Goal: Find specific page/section: Find specific page/section

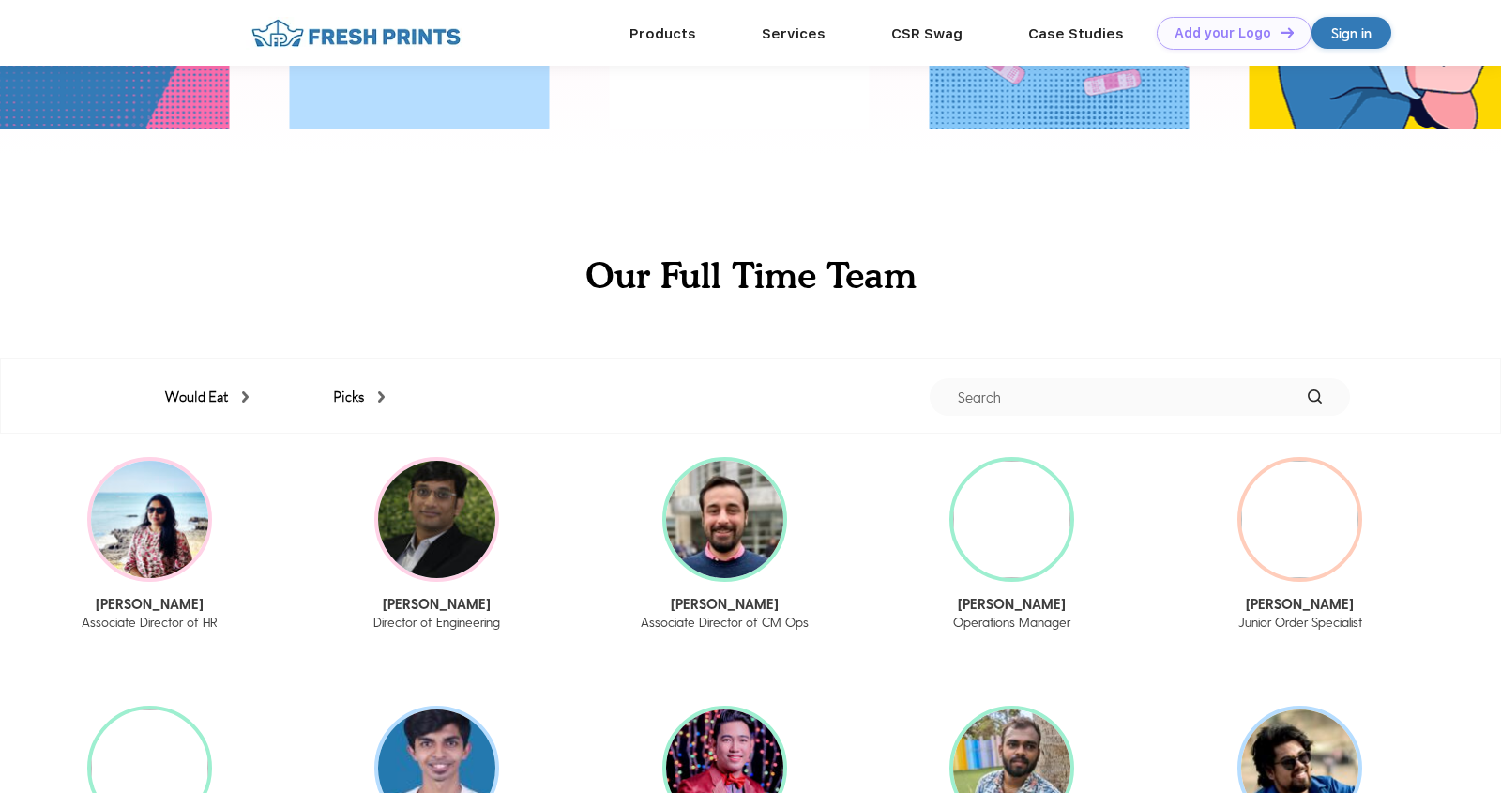
scroll to position [1993, 0]
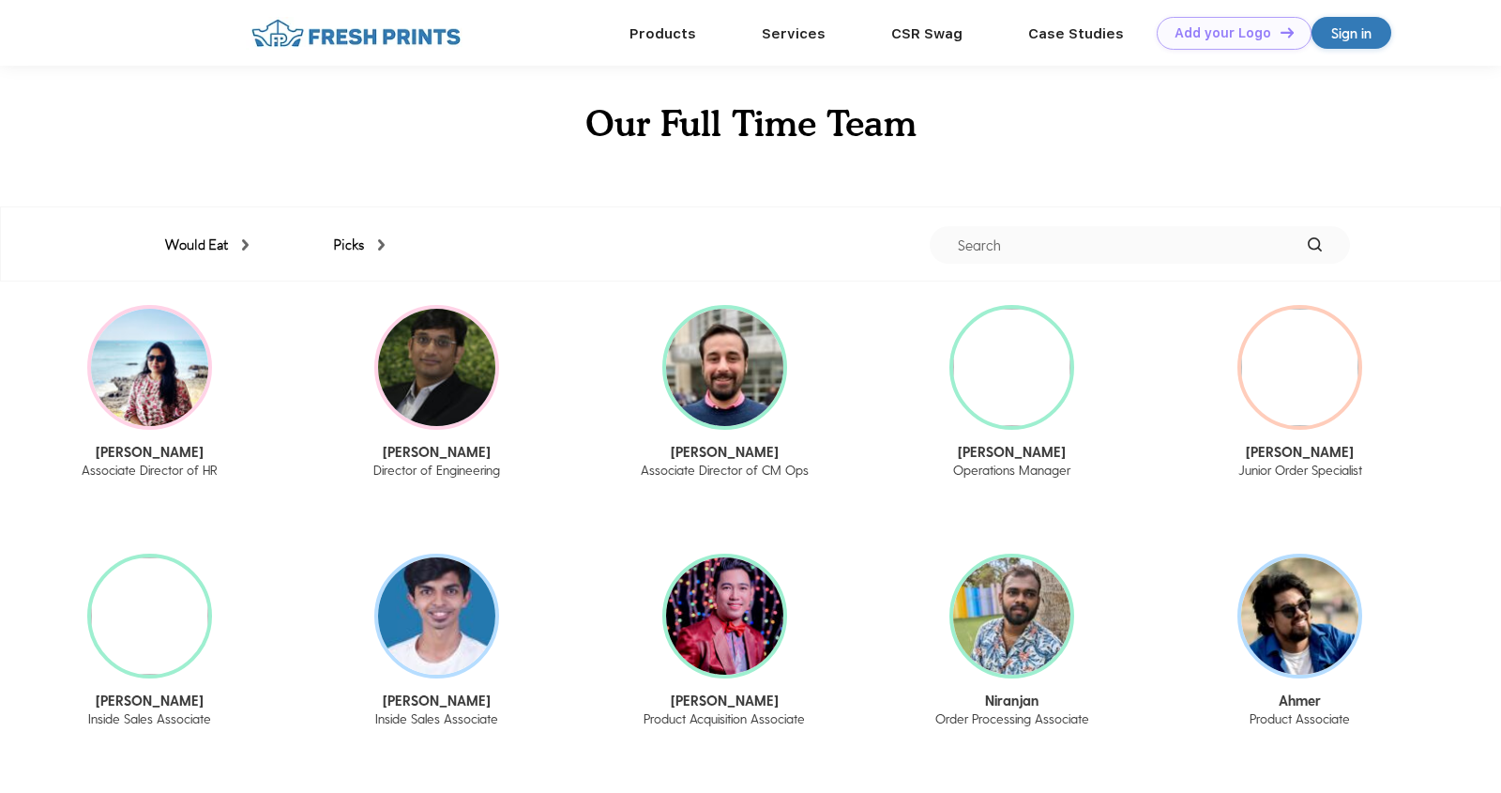
click at [1071, 231] on input "text" at bounding box center [1140, 245] width 420 height 38
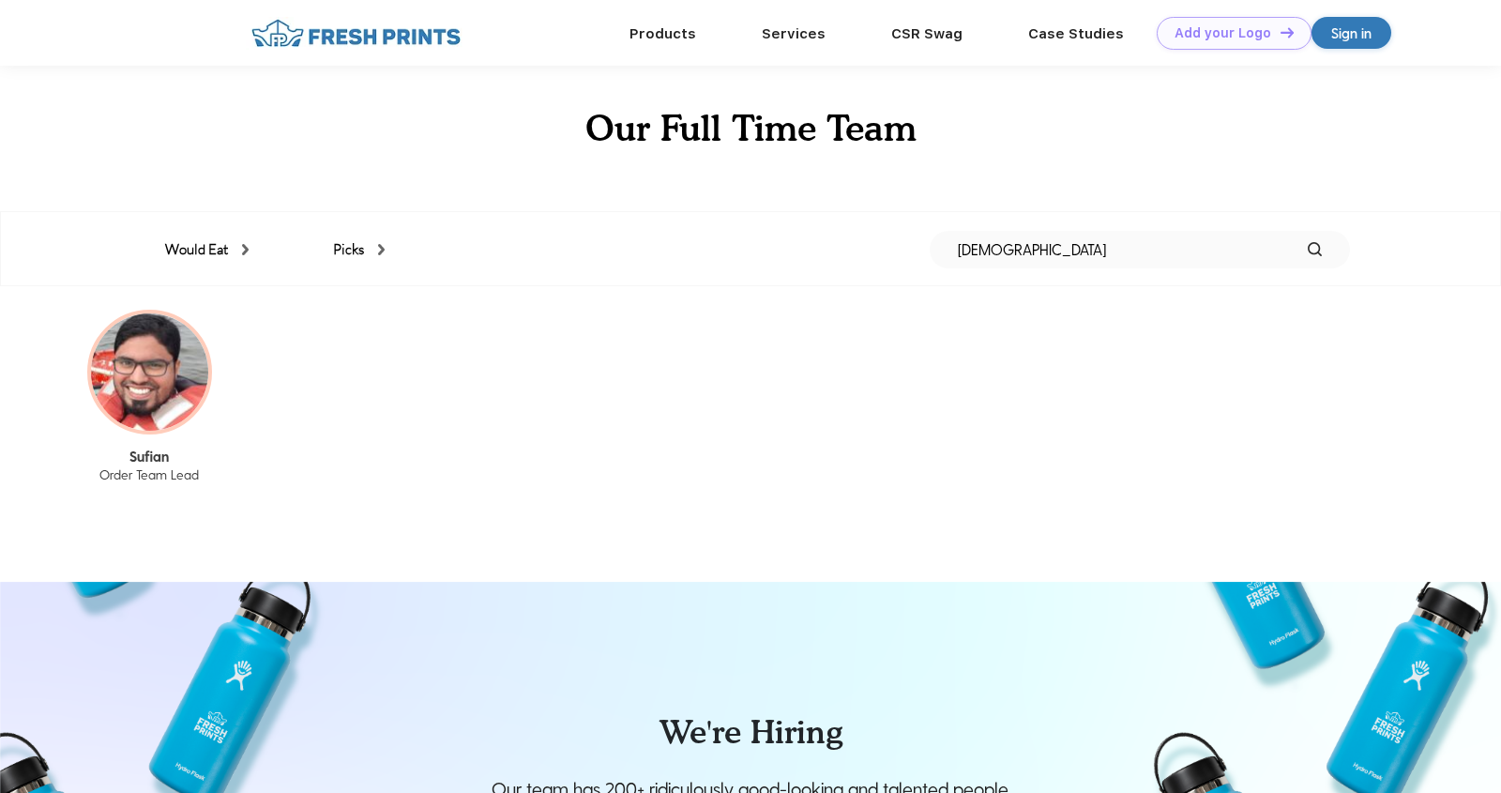
drag, startPoint x: 1072, startPoint y: 245, endPoint x: 865, endPoint y: 254, distance: 207.5
click at [866, 254] on div "Would Eat Peanut butter & pickle sandwich Salami & grapes Oreos dipped in orang…" at bounding box center [750, 249] width 1199 height 75
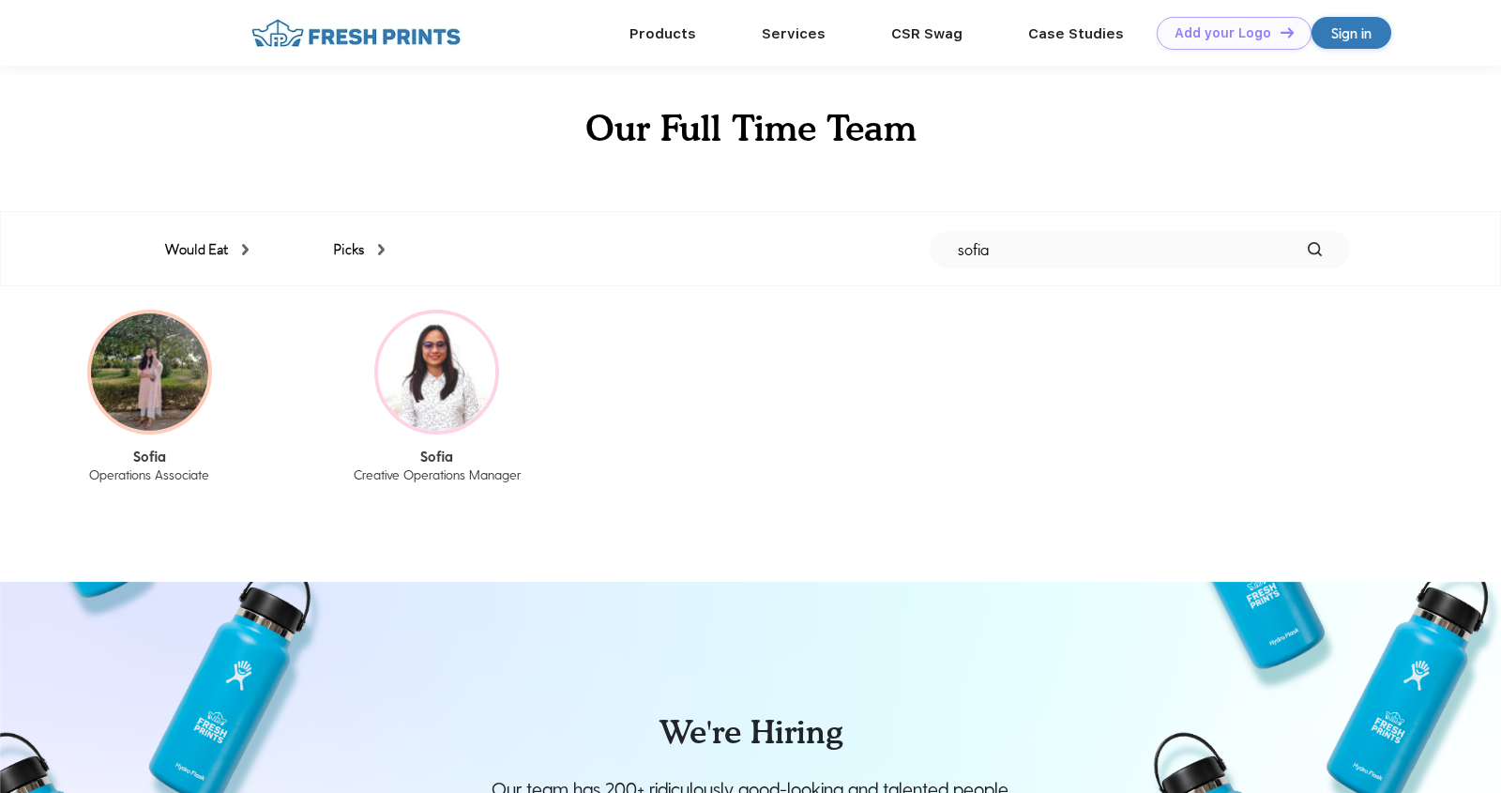
drag, startPoint x: 1044, startPoint y: 246, endPoint x: 898, endPoint y: 246, distance: 146.4
click at [898, 246] on div "Would Eat Peanut butter & pickle sandwich Salami & grapes Oreos dipped in orang…" at bounding box center [750, 249] width 1199 height 75
click at [341, 253] on div "Picks" at bounding box center [359, 250] width 52 height 22
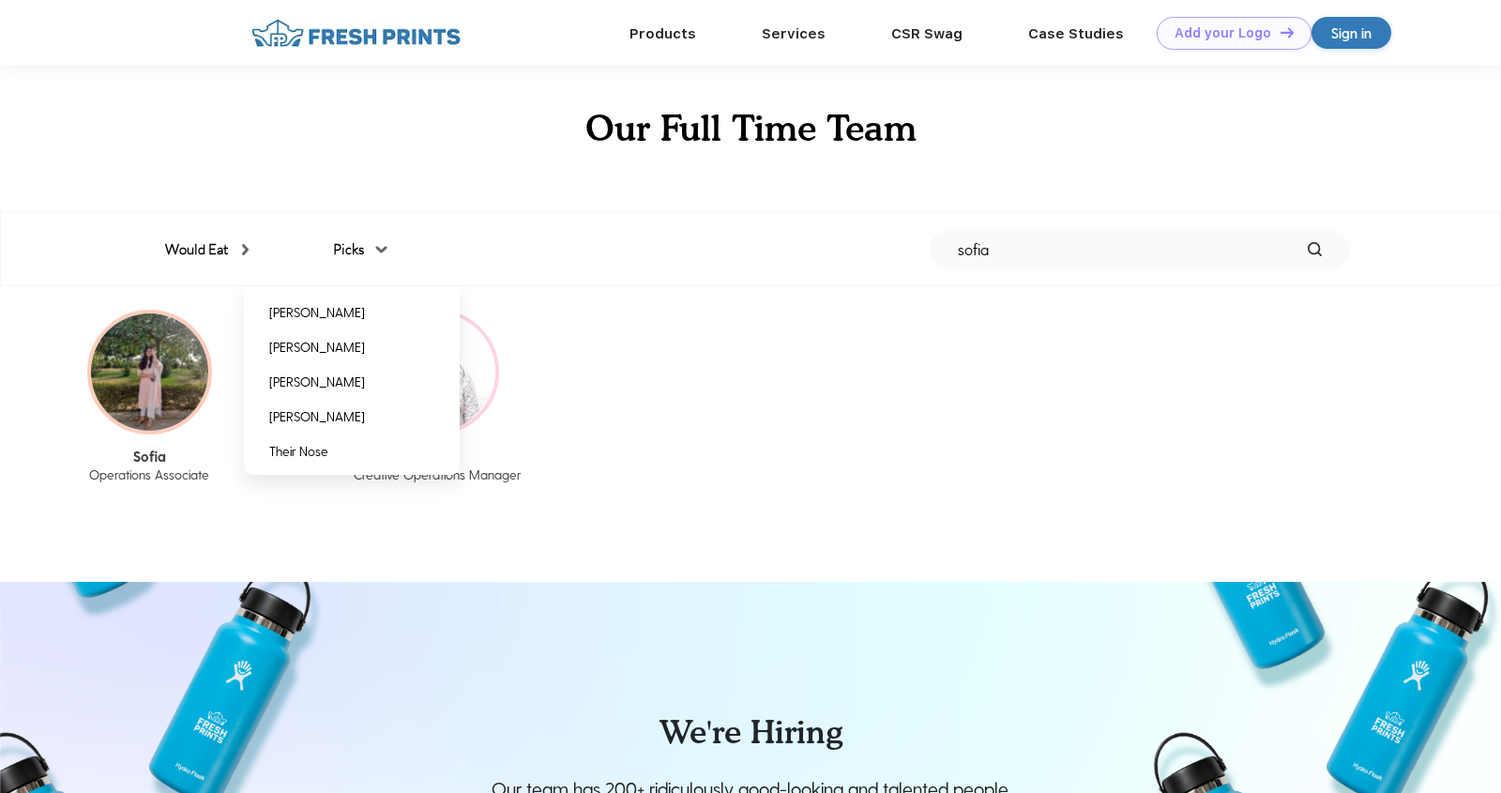
click at [176, 268] on div "Would Eat Peanut butter & pickle sandwich Salami & grapes Oreos dipped in orang…" at bounding box center [750, 249] width 1199 height 75
click at [178, 254] on div "Would Eat" at bounding box center [206, 250] width 83 height 22
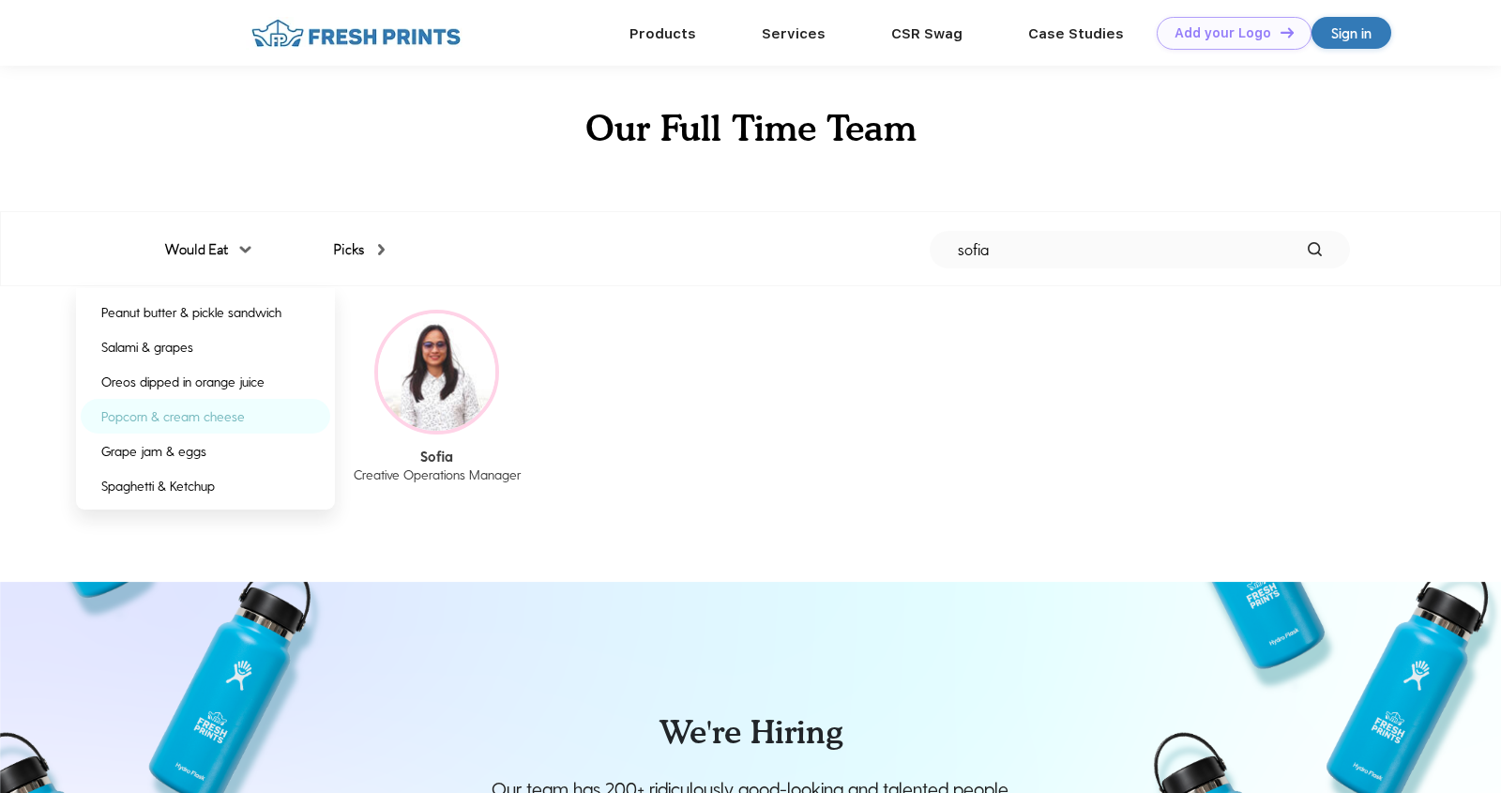
click at [240, 426] on div "Popcorn & cream cheese" at bounding box center [173, 416] width 144 height 20
click at [237, 250] on div "Would Eat" at bounding box center [206, 250] width 83 height 22
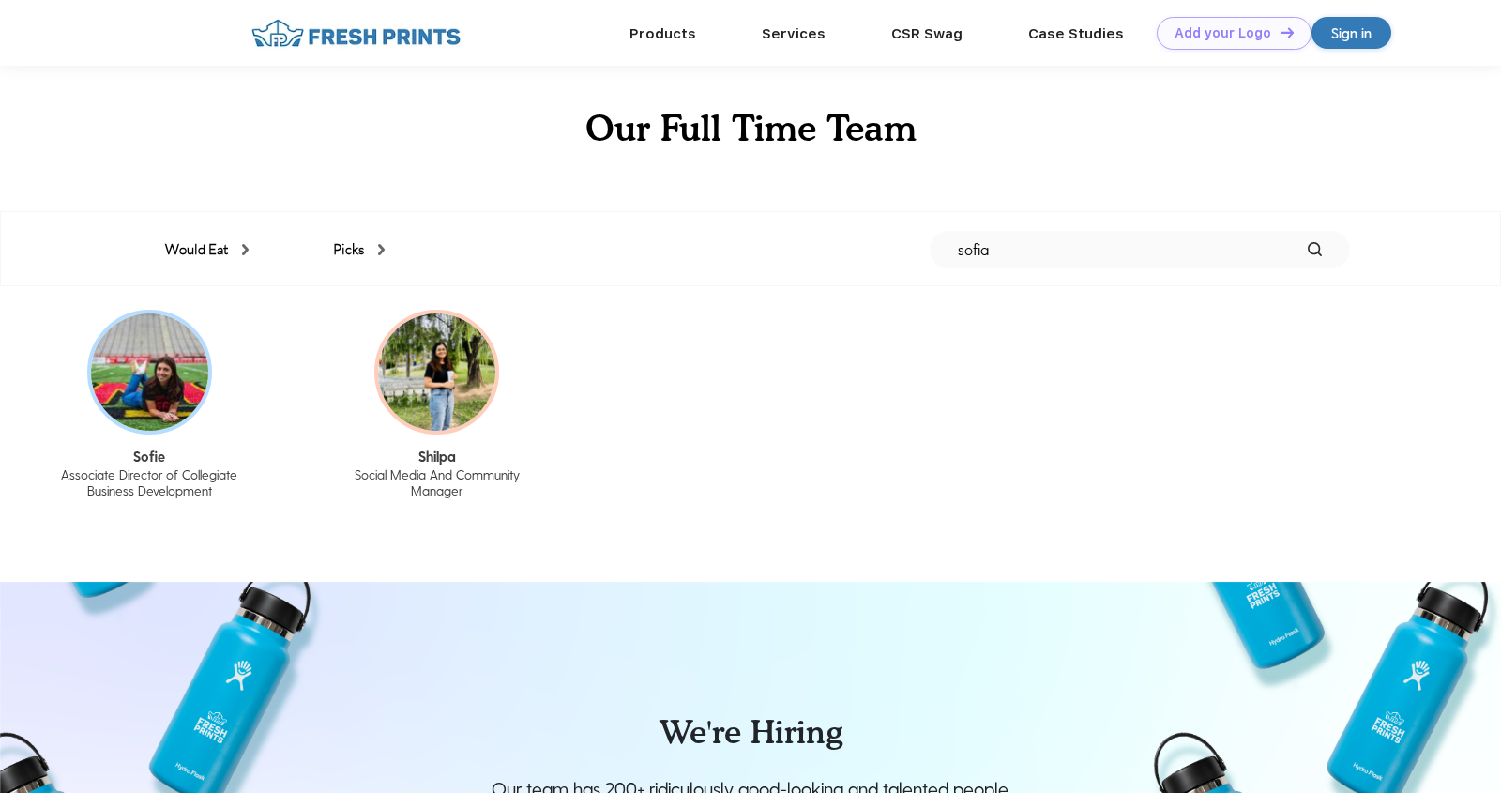
click at [244, 254] on img at bounding box center [245, 249] width 7 height 11
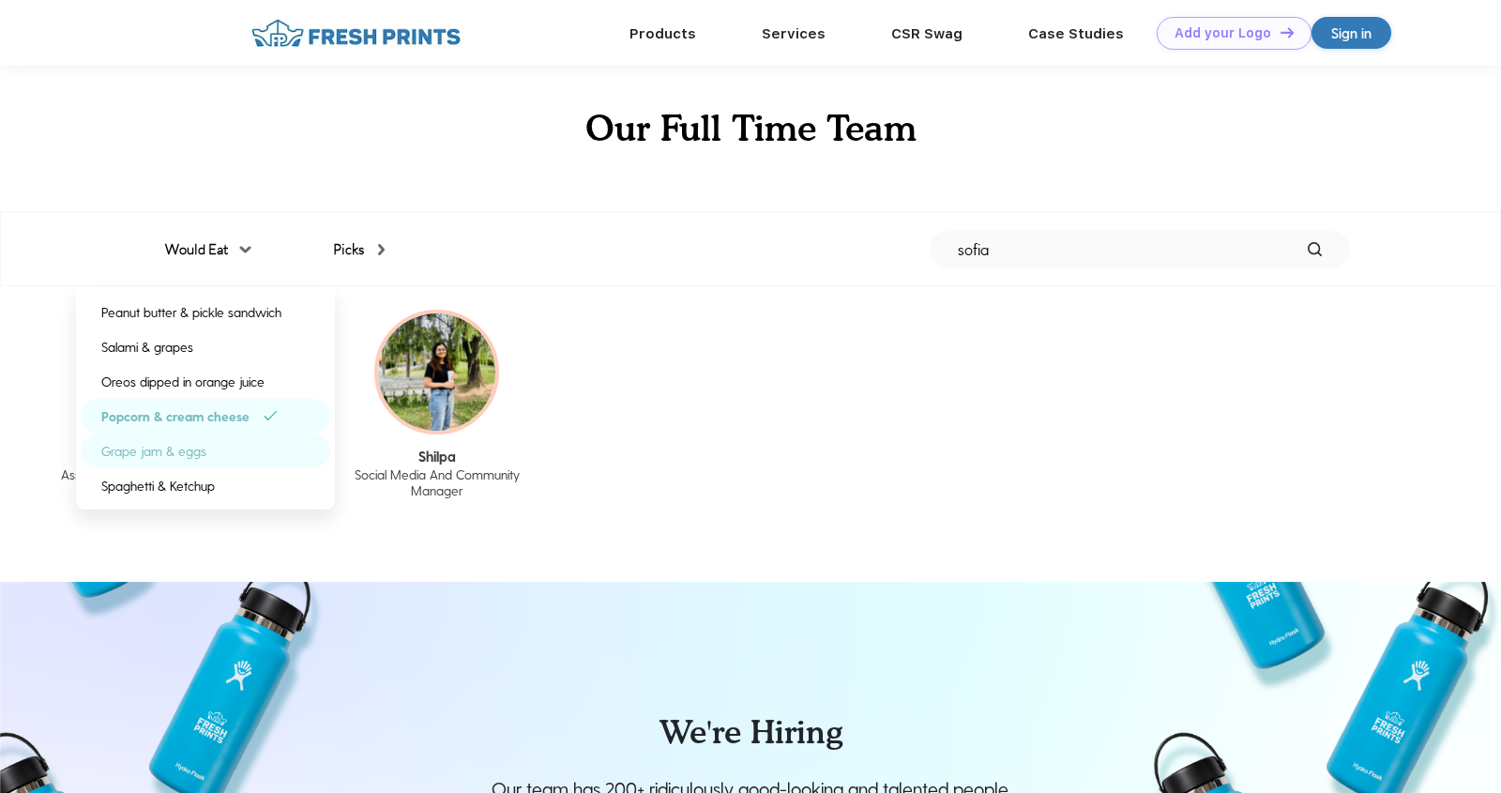
click at [214, 445] on div "Grape jam & eggs" at bounding box center [206, 450] width 250 height 35
click at [219, 423] on div "Popcorn & cream cheese" at bounding box center [175, 416] width 148 height 20
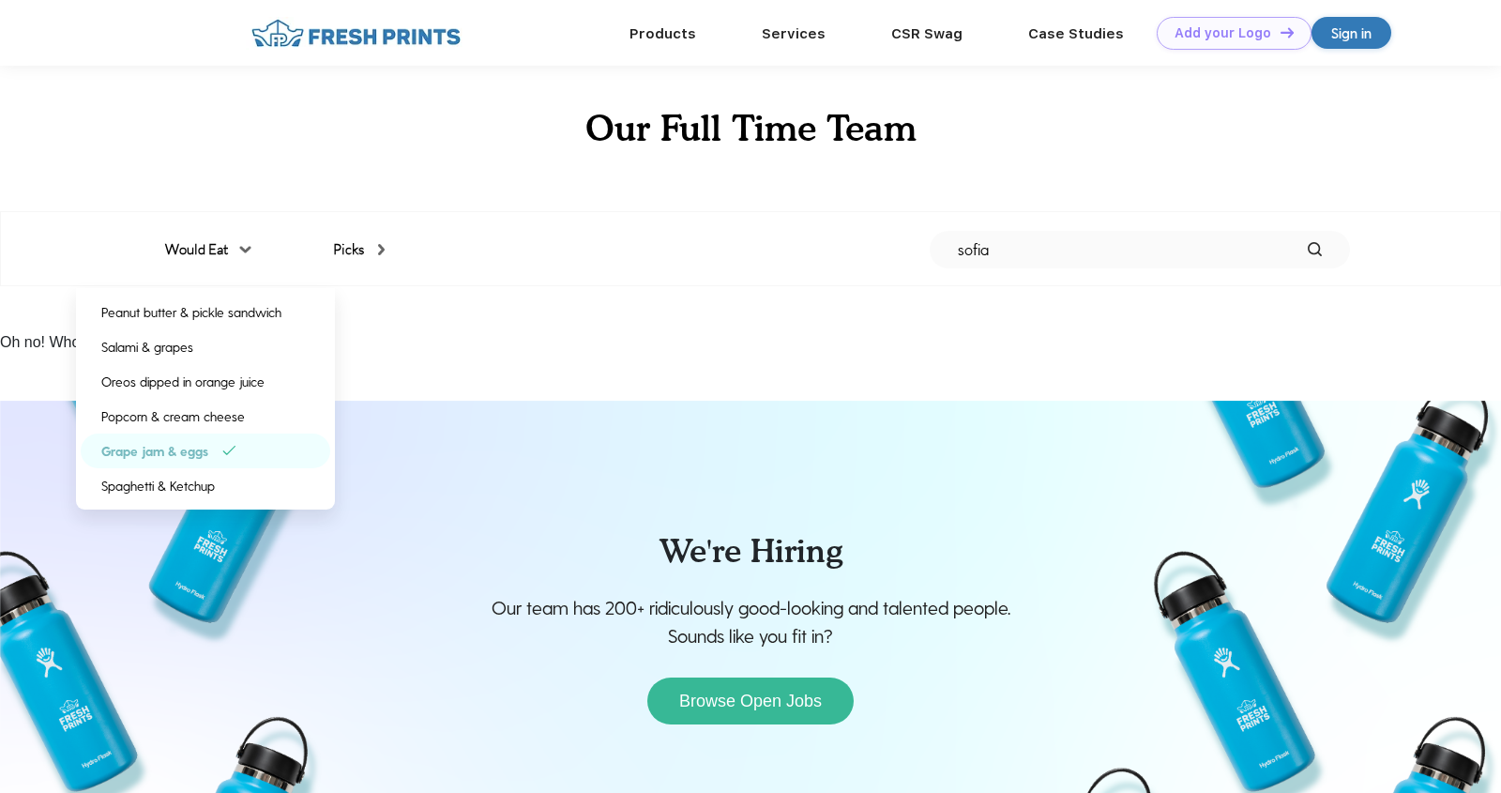
click at [232, 459] on div "Grape jam & eggs" at bounding box center [206, 450] width 250 height 35
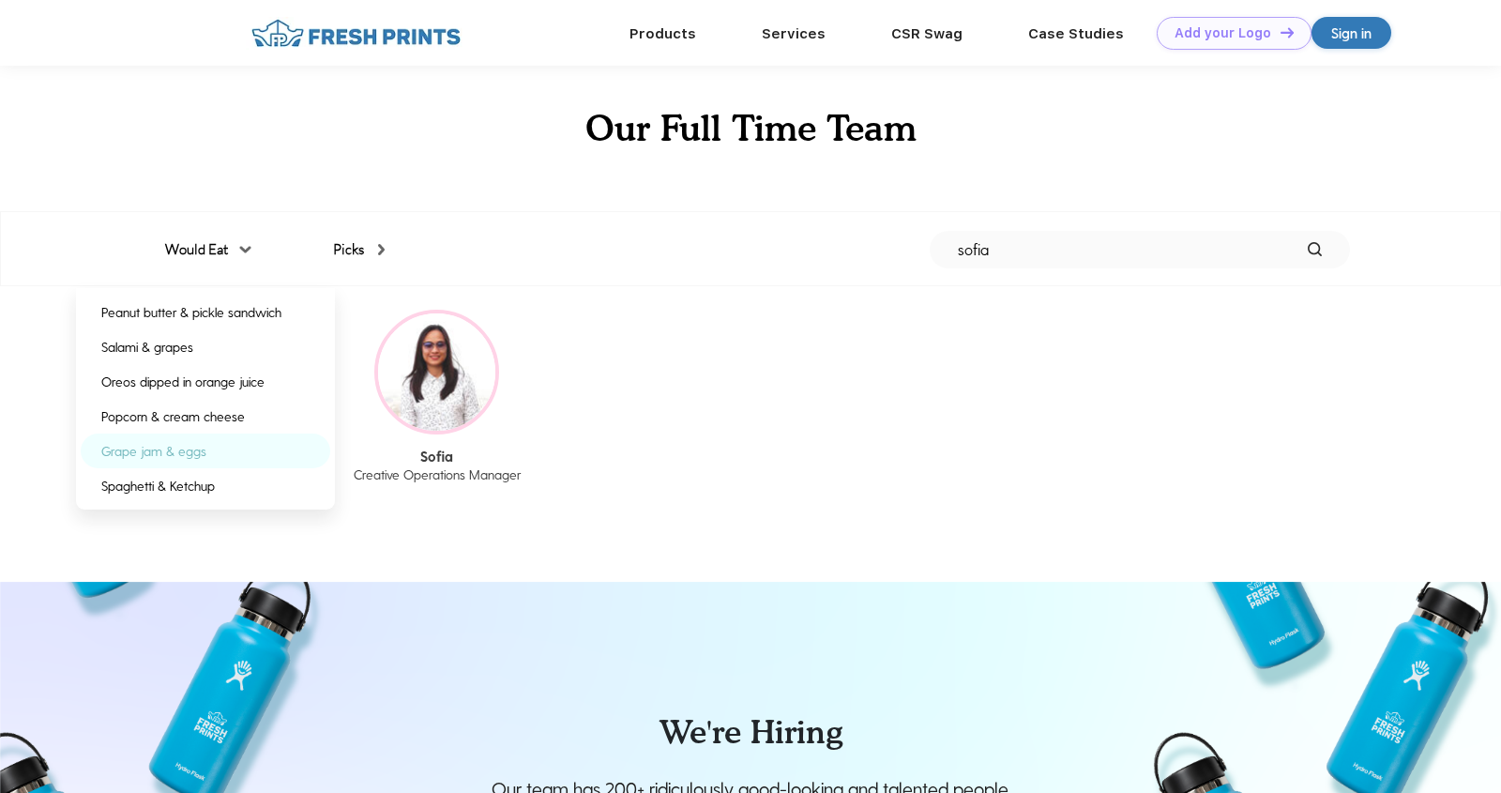
click at [231, 455] on div "Grape jam & eggs" at bounding box center [206, 450] width 250 height 35
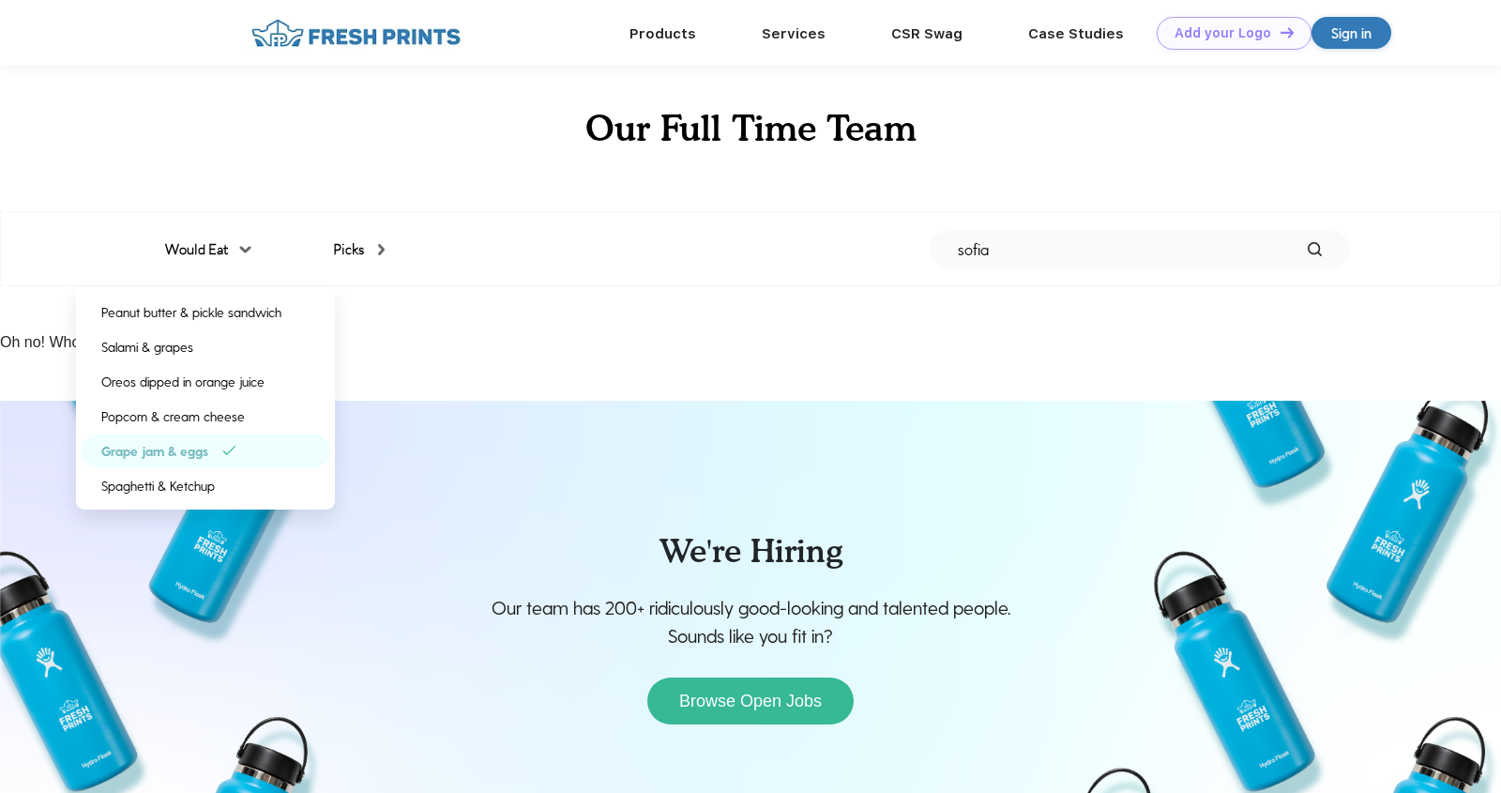
click at [231, 455] on div "Grape jam & eggs" at bounding box center [206, 450] width 250 height 35
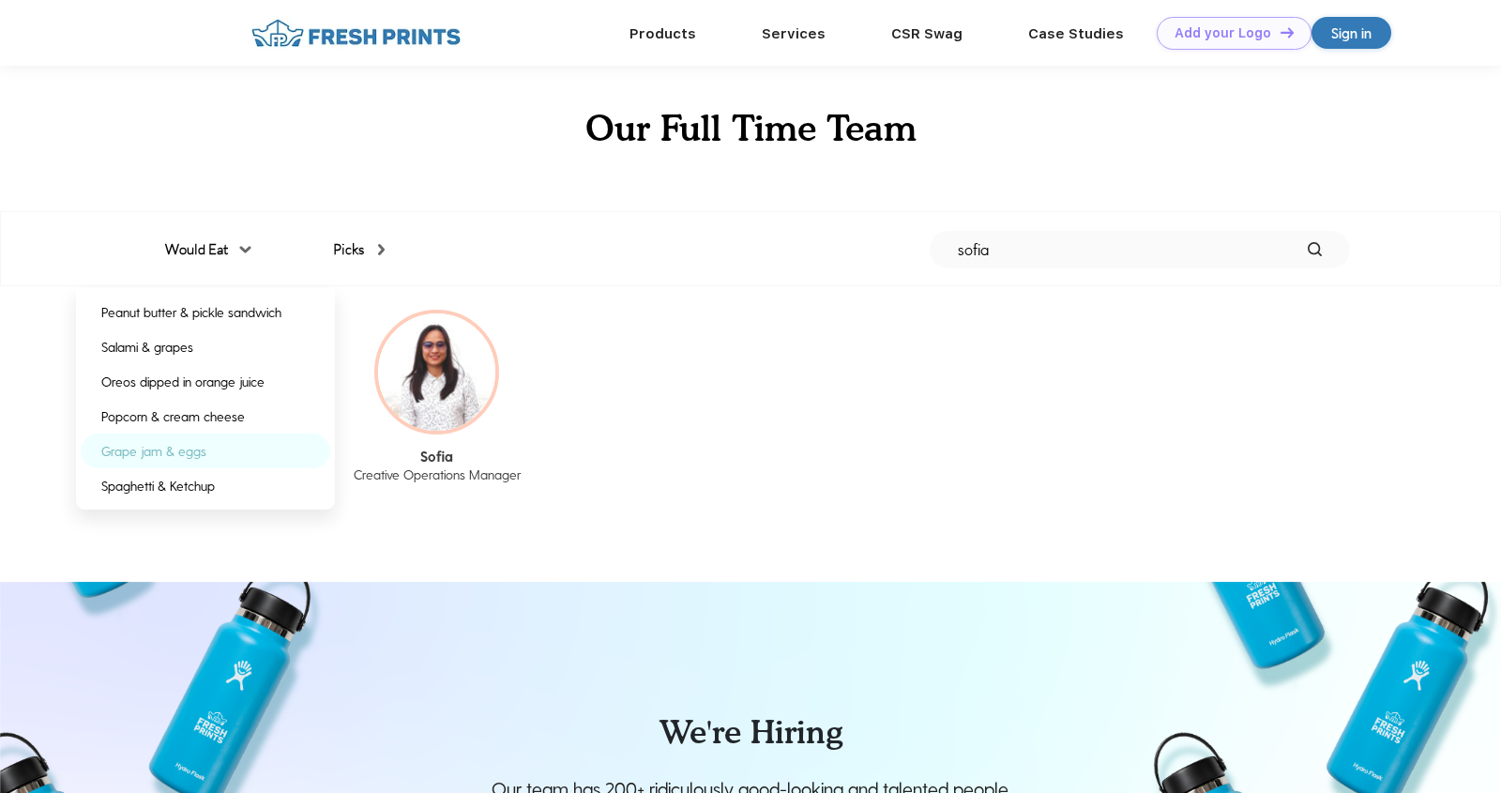
click at [230, 457] on div "Grape jam & eggs" at bounding box center [206, 450] width 250 height 35
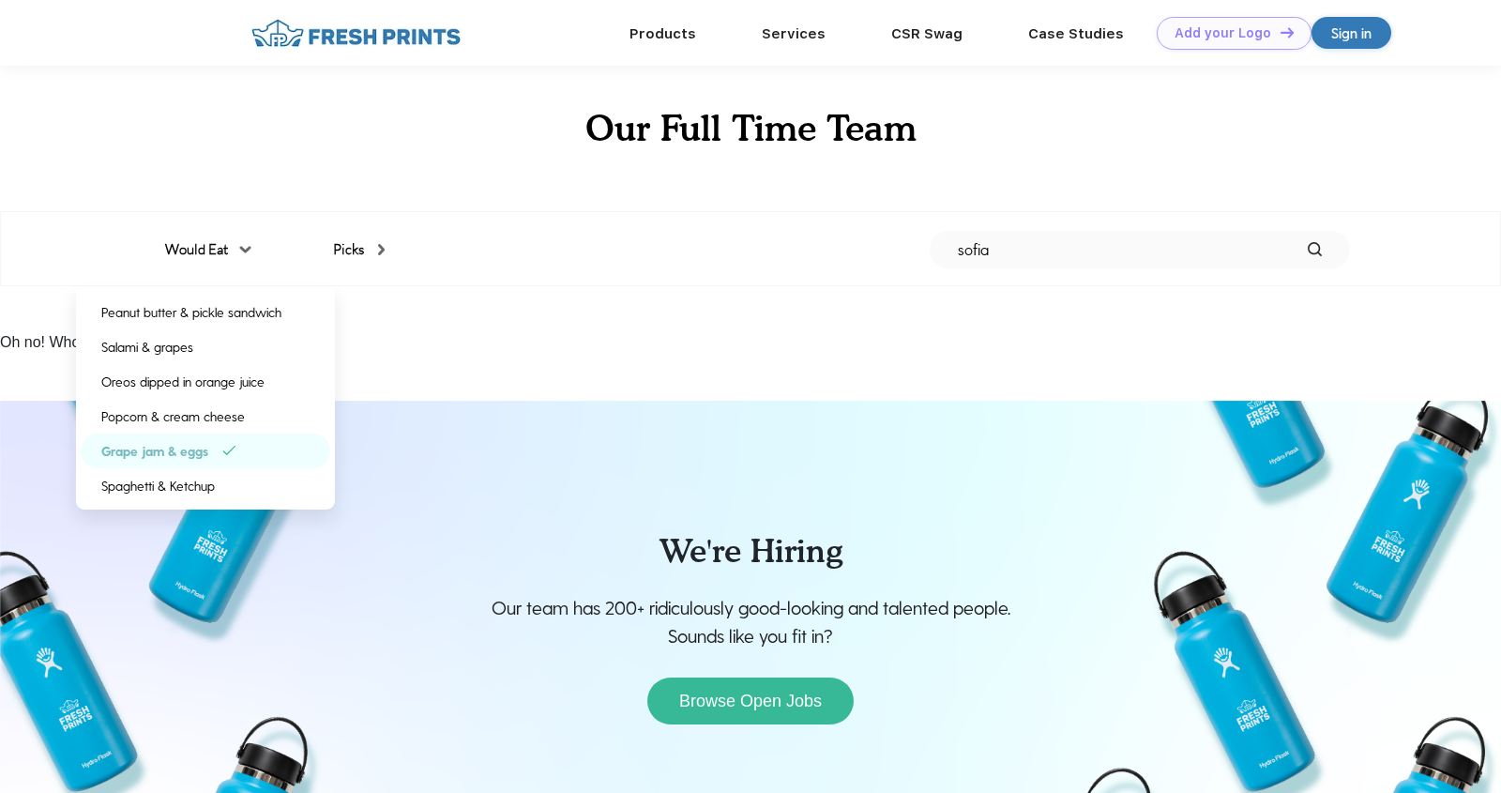
click at [454, 302] on div "Oh no! Who or what is that??" at bounding box center [750, 320] width 1501 height 68
click at [219, 447] on div "Grape jam & eggs" at bounding box center [206, 450] width 250 height 35
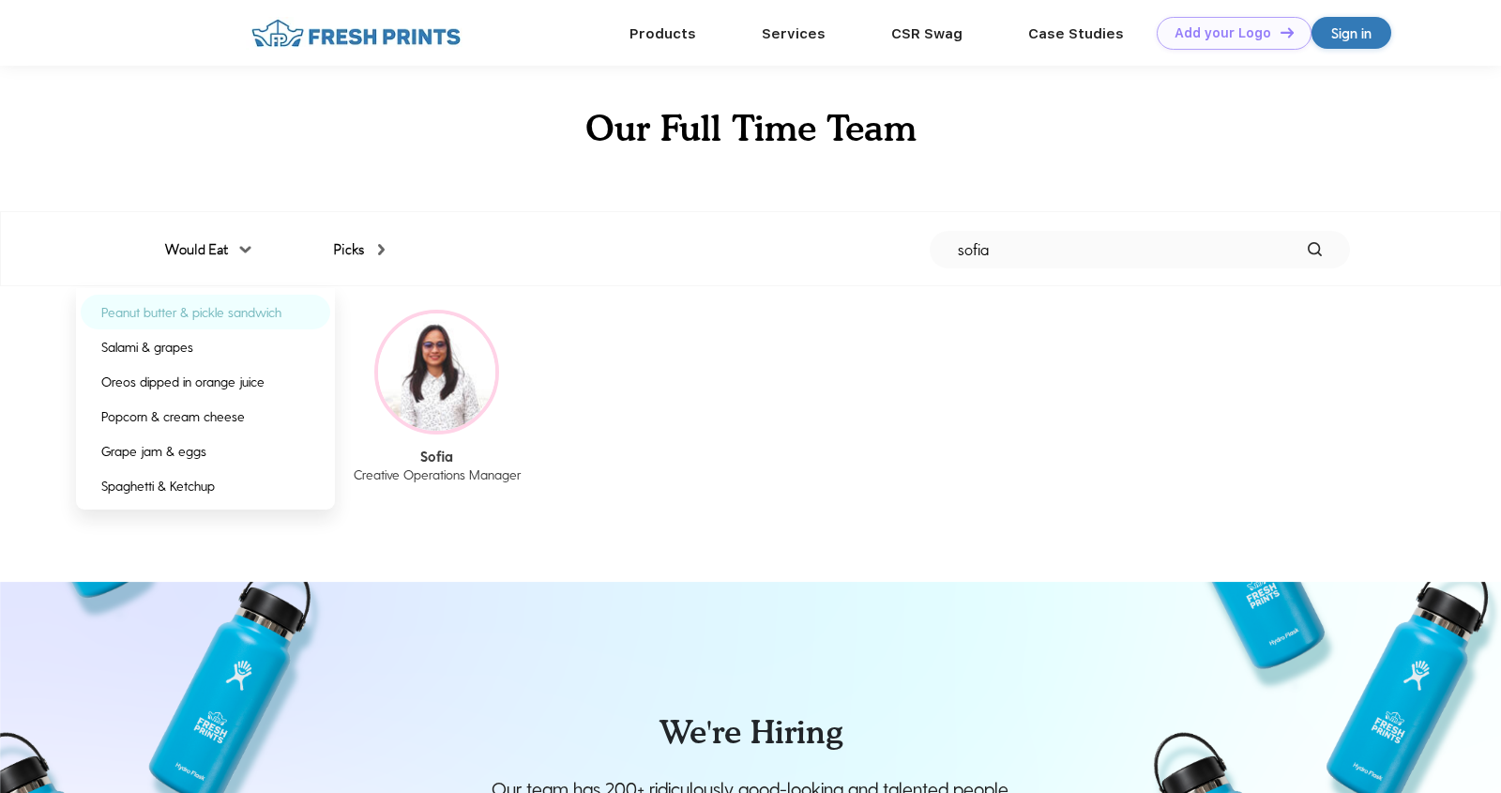
click at [203, 325] on div "Peanut butter & pickle sandwich" at bounding box center [206, 312] width 250 height 35
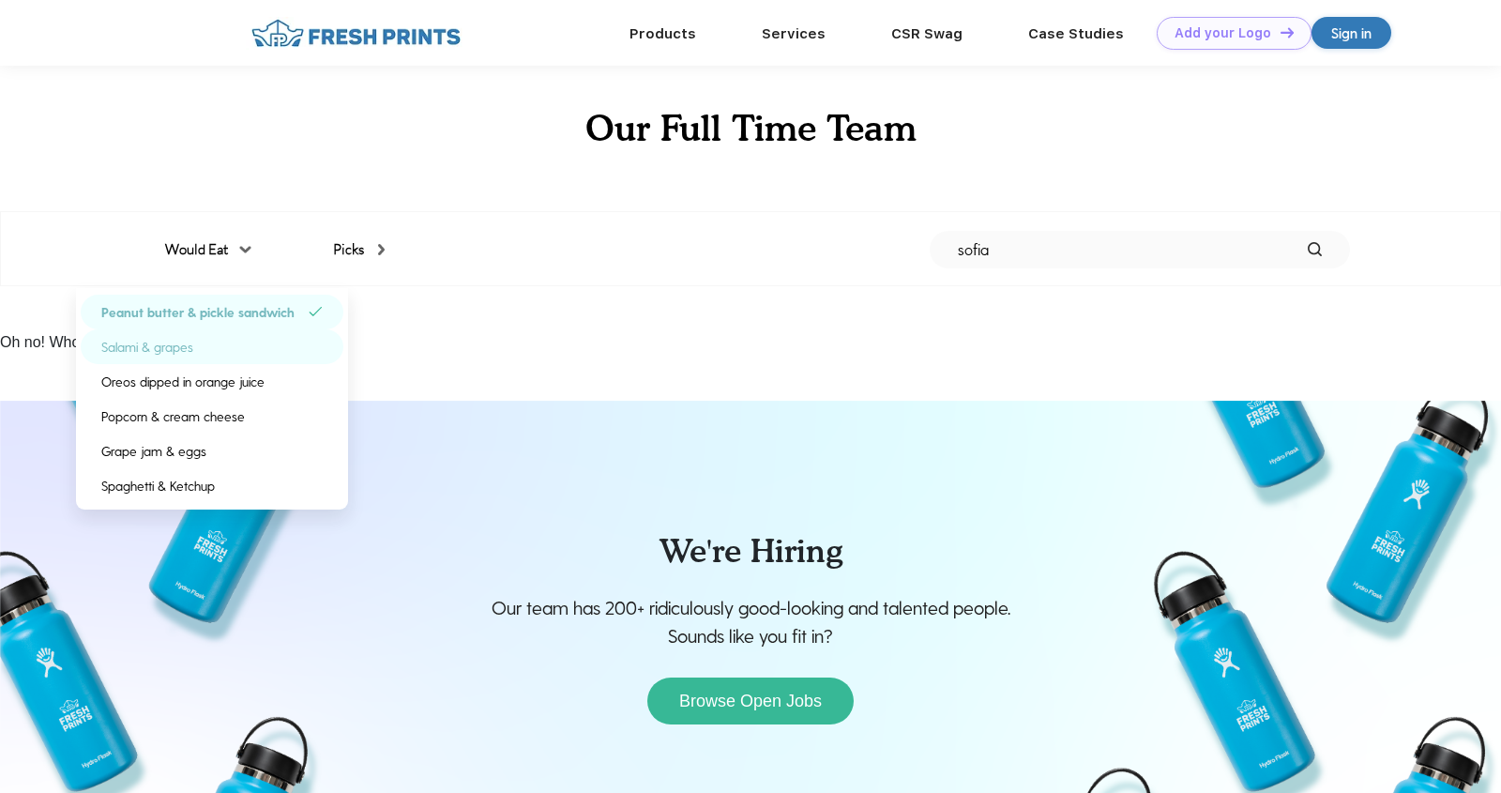
click at [205, 337] on div "Salami & grapes" at bounding box center [212, 346] width 263 height 35
click at [223, 387] on div "Oreos dipped in orange juice" at bounding box center [182, 382] width 163 height 20
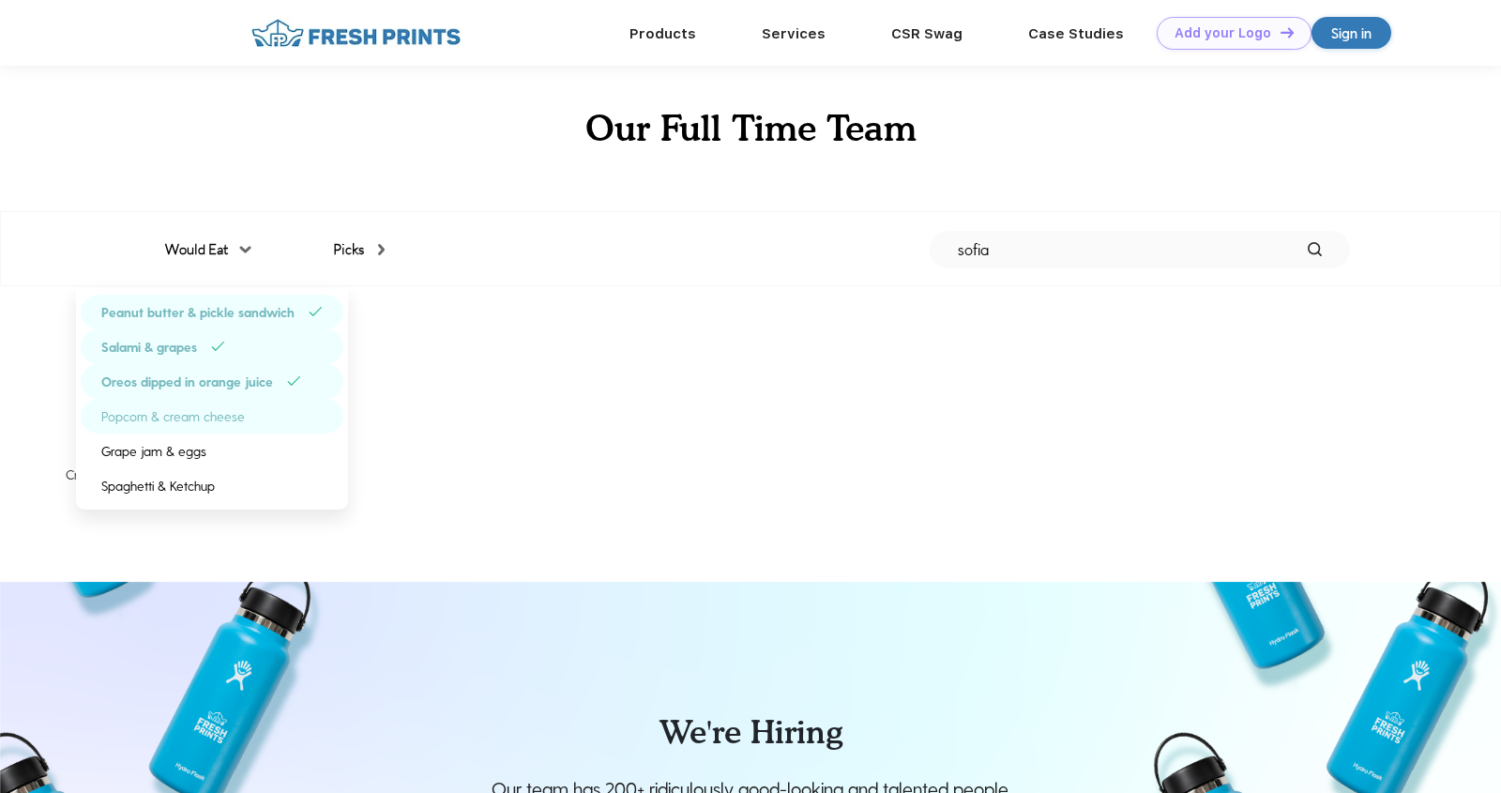
click at [223, 417] on div "Popcorn & cream cheese" at bounding box center [173, 416] width 144 height 20
click at [216, 473] on div "Spaghetti & Ketchup" at bounding box center [212, 485] width 263 height 35
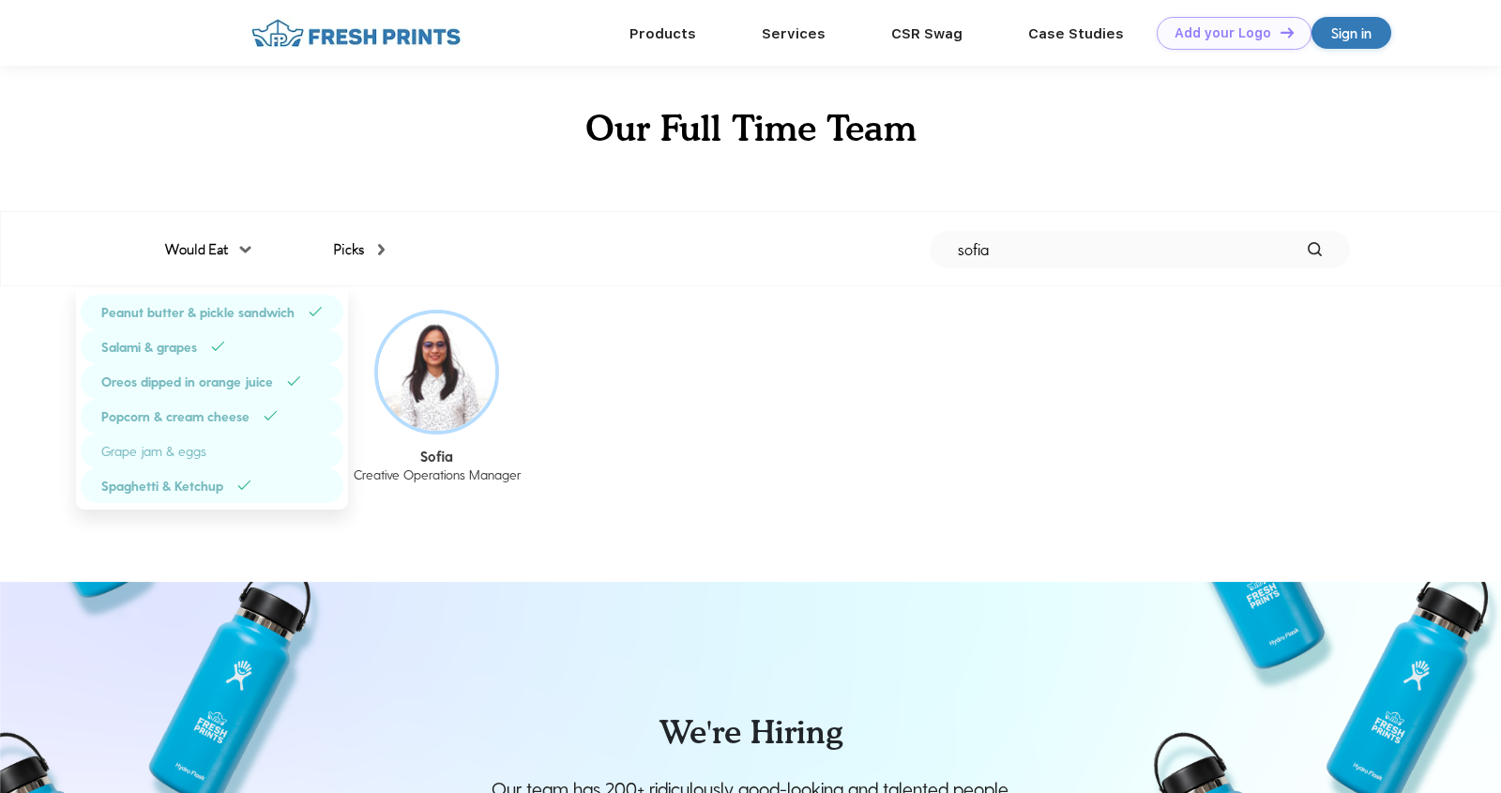
click at [216, 458] on div "Grape jam & eggs" at bounding box center [212, 450] width 263 height 35
click at [226, 305] on div "Peanut butter & pickle sandwich" at bounding box center [197, 312] width 193 height 20
drag, startPoint x: 227, startPoint y: 333, endPoint x: 227, endPoint y: 348, distance: 15.0
click at [227, 333] on div "Salami & grapes" at bounding box center [206, 346] width 250 height 35
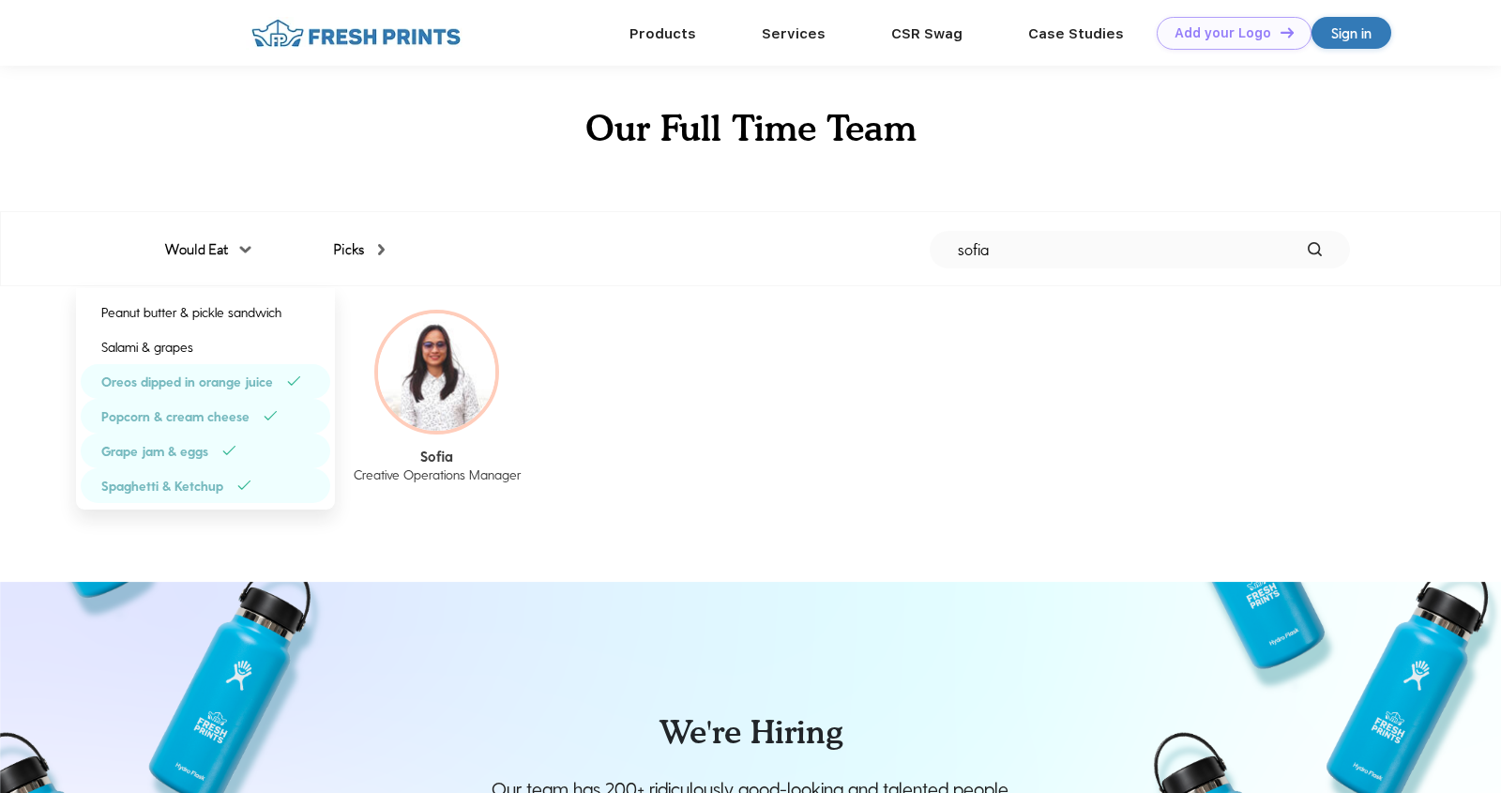
click at [226, 375] on div "Oreos dipped in orange juice" at bounding box center [187, 382] width 172 height 20
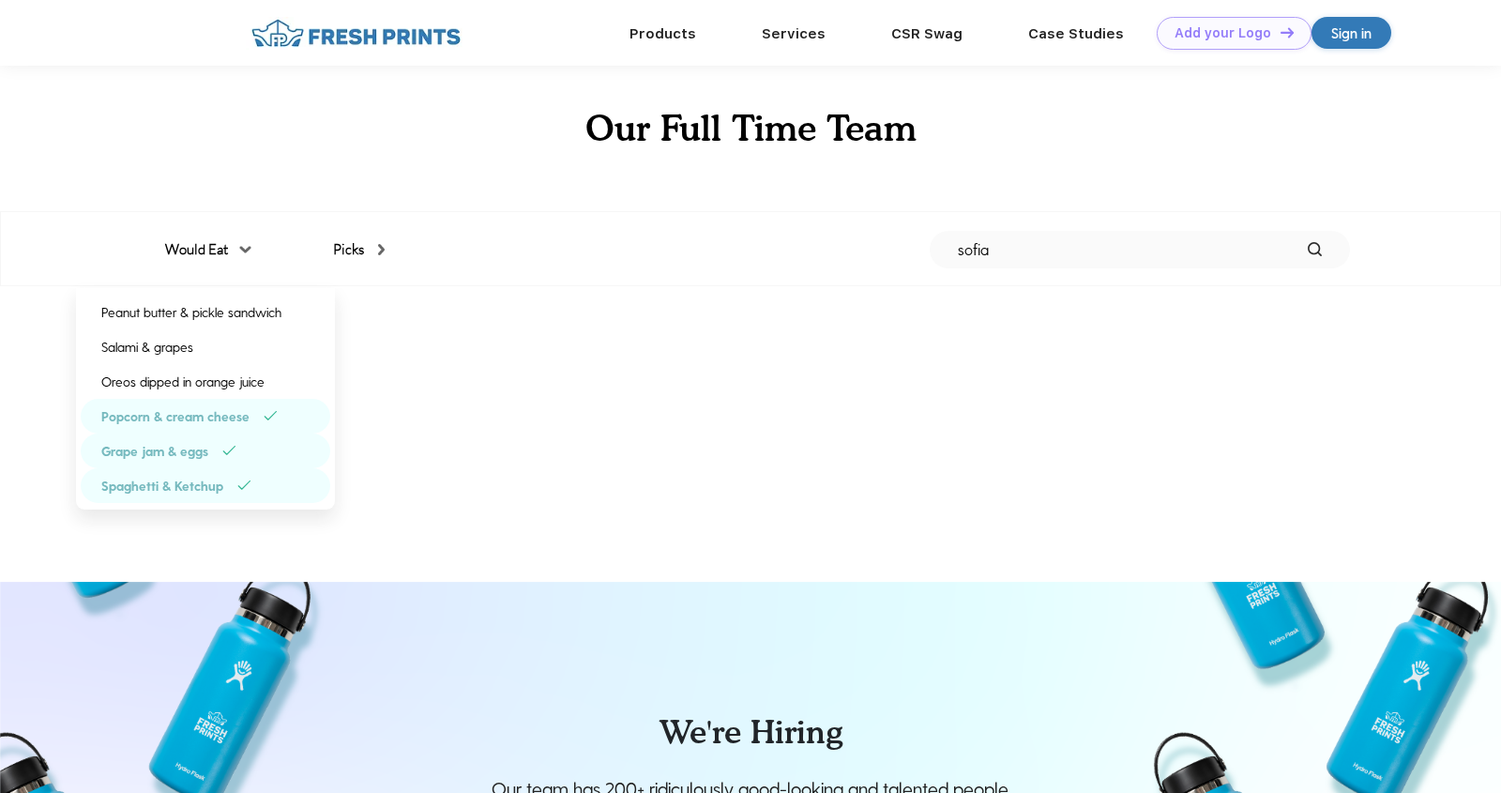
click at [224, 401] on div "Popcorn & cream cheese" at bounding box center [206, 416] width 250 height 35
click at [220, 455] on div "Grape jam & eggs" at bounding box center [206, 450] width 250 height 35
click at [218, 482] on div "Spaghetti & Ketchup" at bounding box center [162, 486] width 122 height 20
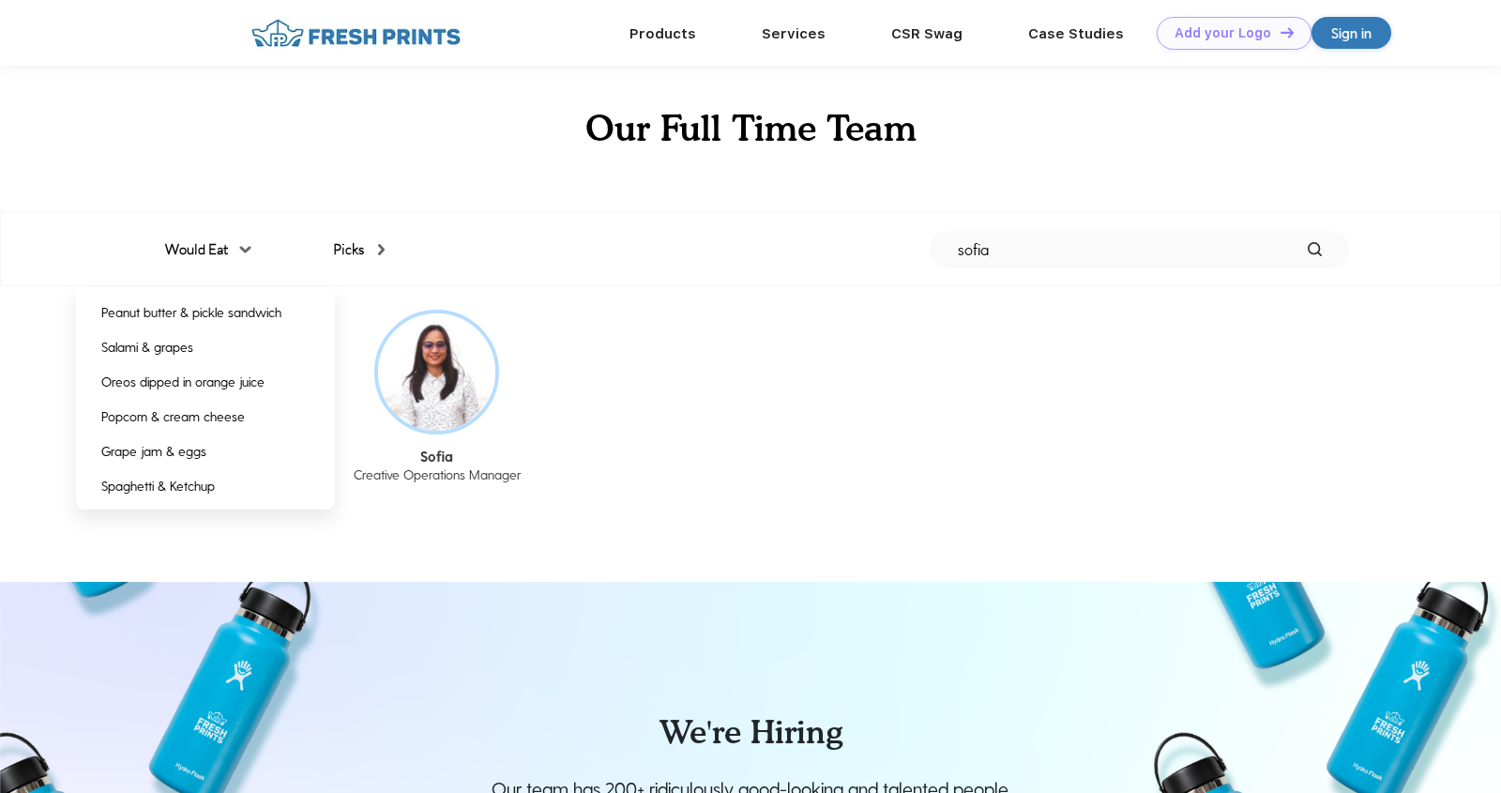
click at [385, 250] on img at bounding box center [381, 249] width 7 height 11
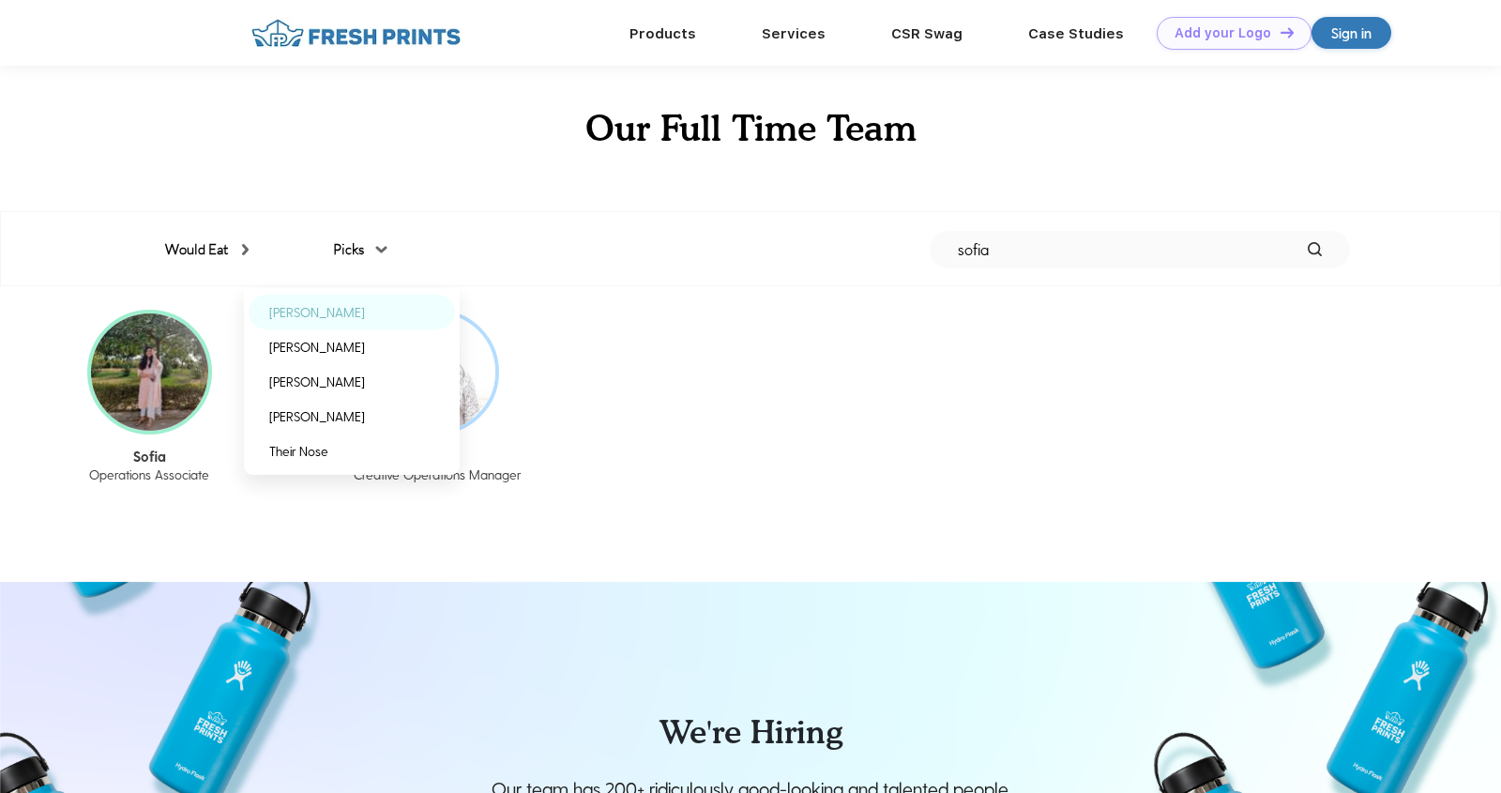
click at [375, 321] on div "[PERSON_NAME]" at bounding box center [352, 312] width 206 height 35
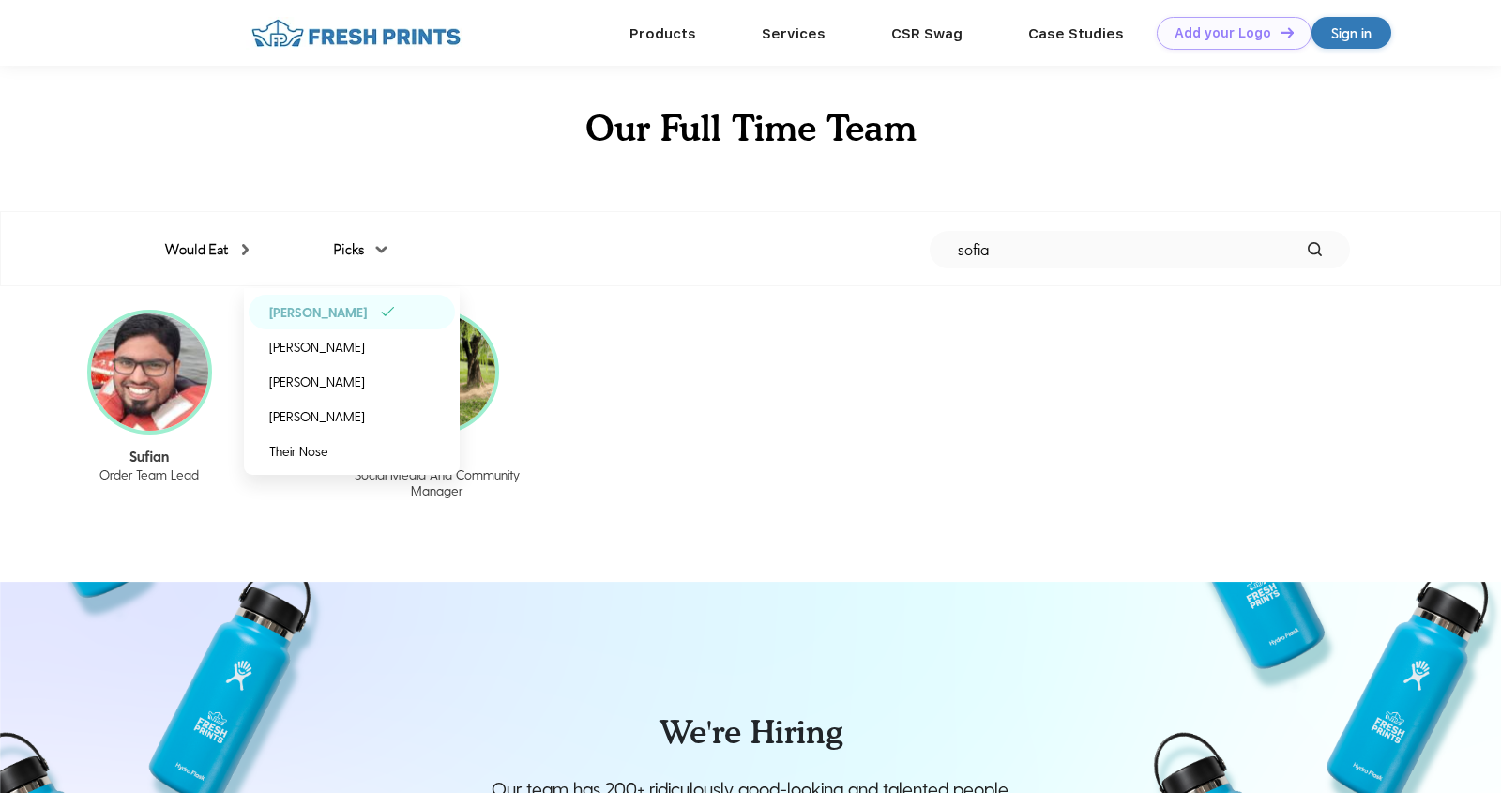
click at [639, 365] on div "Sufian Order Team Lead Shilpa Social Media And Community Manager" at bounding box center [750, 410] width 1501 height 249
click at [636, 363] on div "Sufian Order Team Lead Shilpa Social Media And Community Manager" at bounding box center [750, 410] width 1501 height 249
click at [370, 516] on div "Sufian Order Team Lead Shilpa Social Media And Community Manager" at bounding box center [750, 410] width 1501 height 249
click at [340, 353] on div "[PERSON_NAME]" at bounding box center [317, 347] width 96 height 20
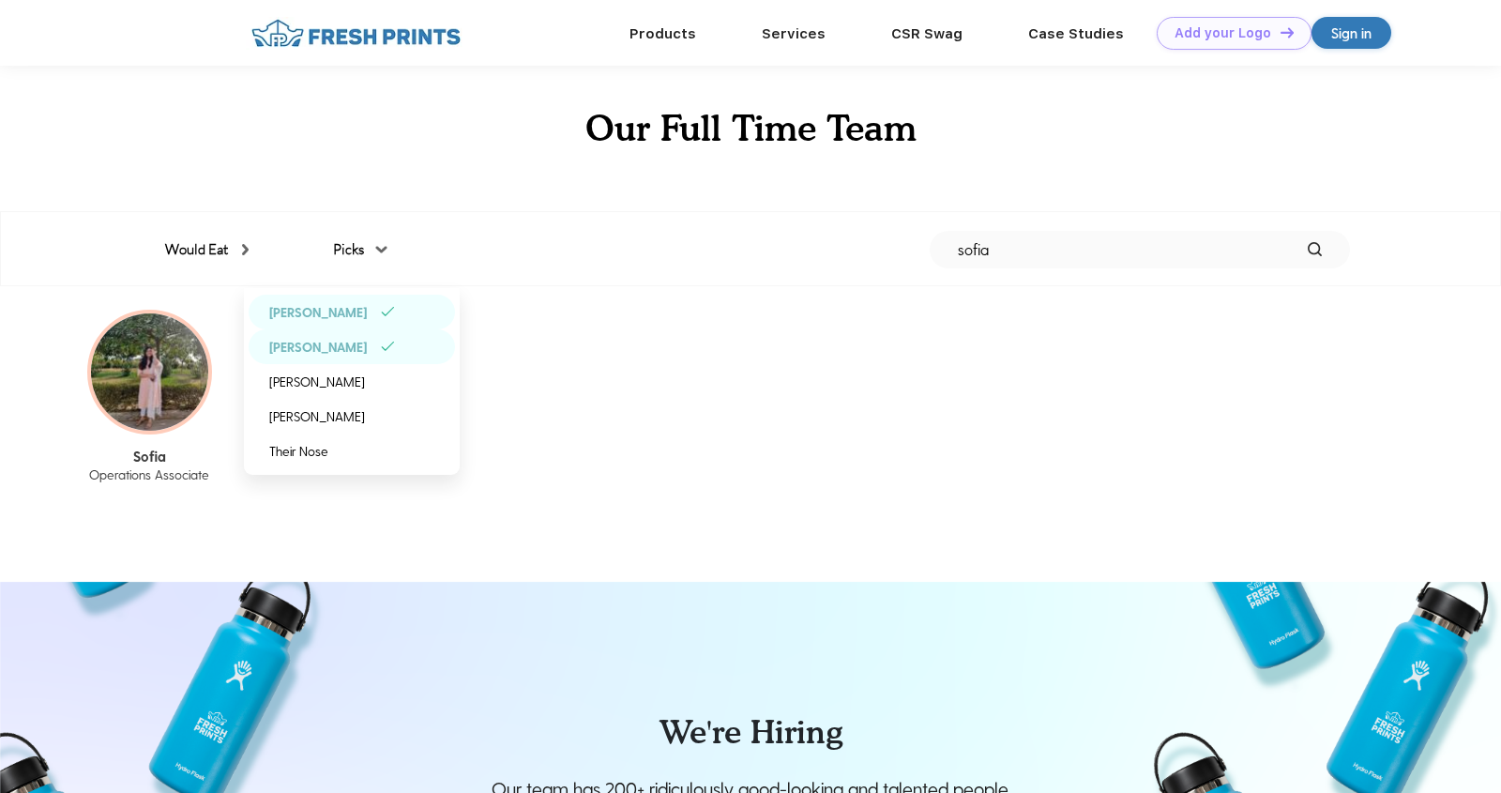
click at [351, 321] on div "[PERSON_NAME]" at bounding box center [352, 312] width 206 height 35
click at [338, 506] on div "Sofia Operations Associate" at bounding box center [750, 410] width 1501 height 249
click at [386, 261] on div "Would Eat Peanut butter & pickle sandwich Salami & grapes Oreos dipped in orang…" at bounding box center [750, 249] width 1199 height 75
click at [385, 254] on div "Picks" at bounding box center [359, 250] width 52 height 22
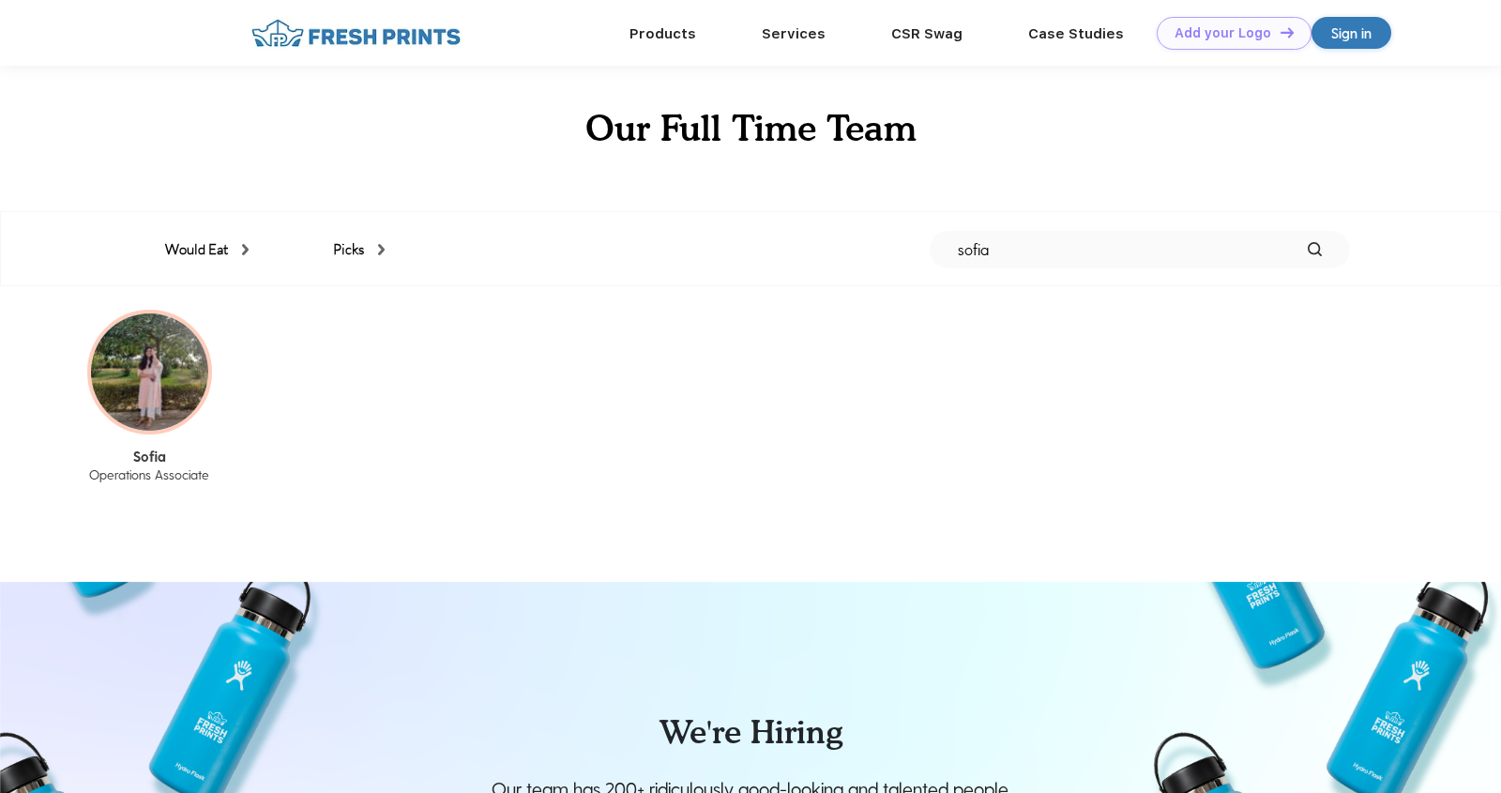
click at [385, 254] on img at bounding box center [381, 249] width 7 height 11
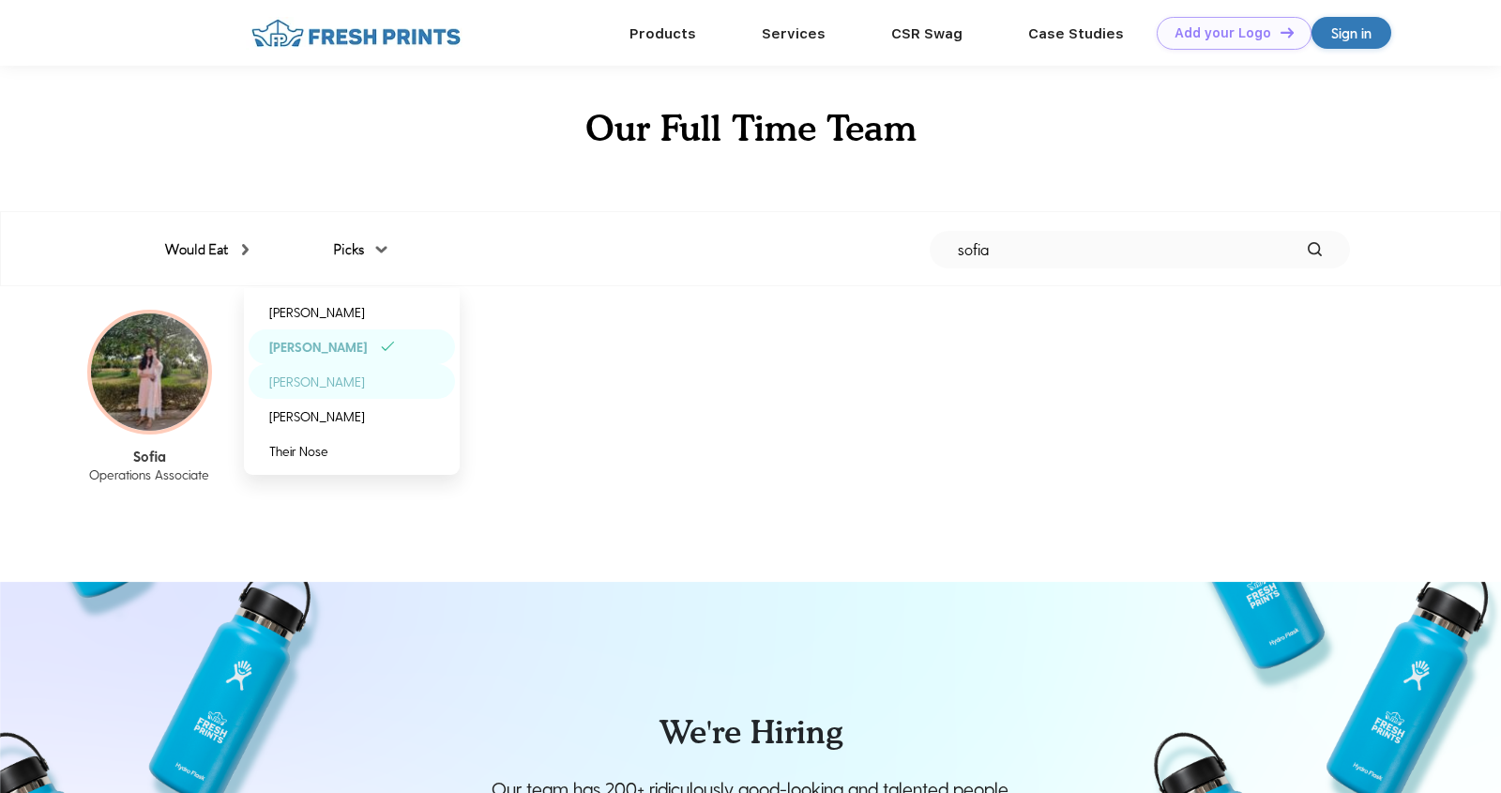
click at [351, 385] on div "[PERSON_NAME]" at bounding box center [317, 382] width 96 height 20
click at [375, 352] on div "[PERSON_NAME]" at bounding box center [352, 346] width 206 height 35
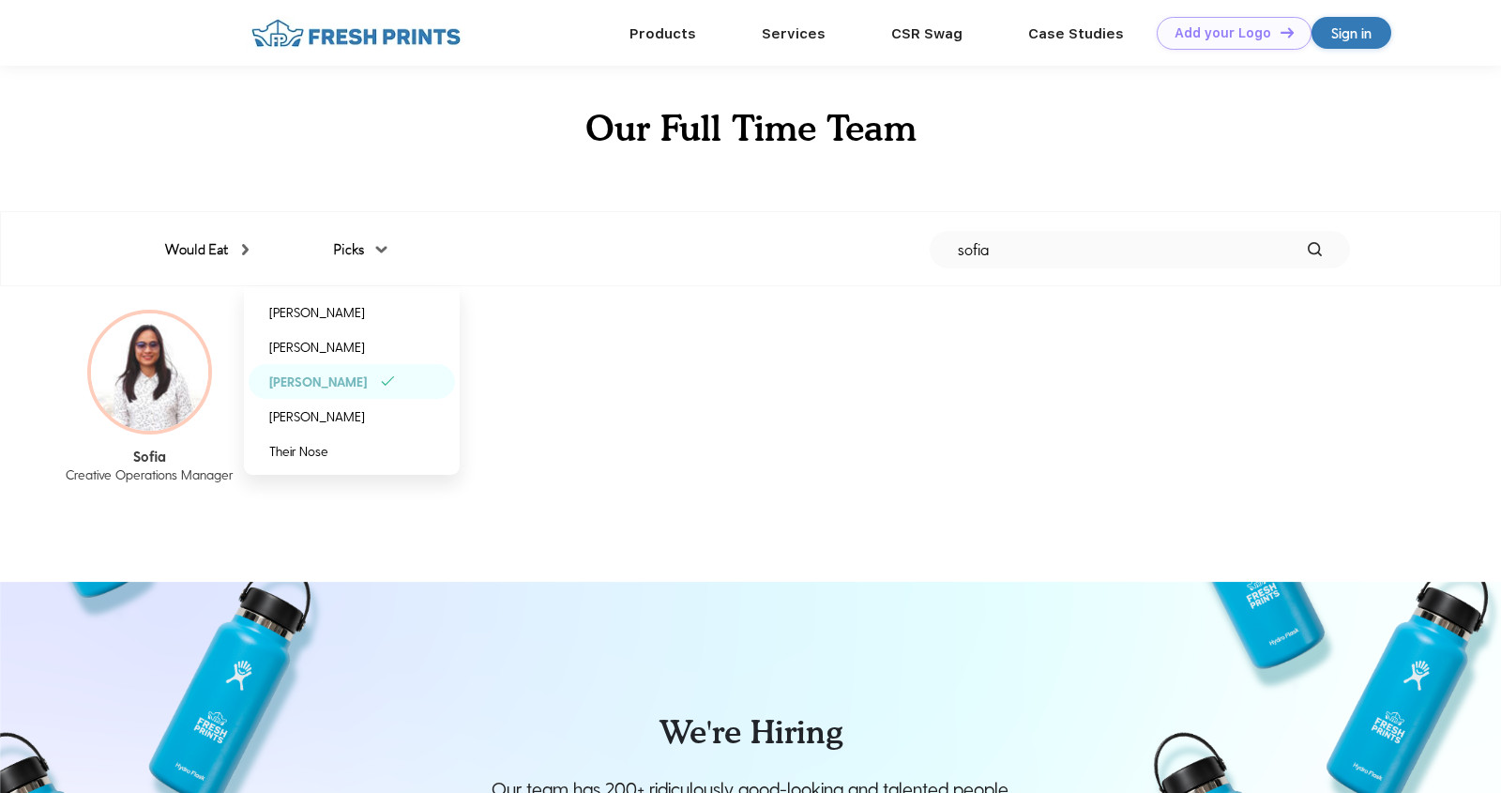
click at [621, 340] on div "Sofia Creative Operations Manager" at bounding box center [750, 410] width 1501 height 249
click at [346, 426] on div "[PERSON_NAME]" at bounding box center [352, 416] width 206 height 35
click at [382, 386] on div "[PERSON_NAME]" at bounding box center [352, 381] width 206 height 35
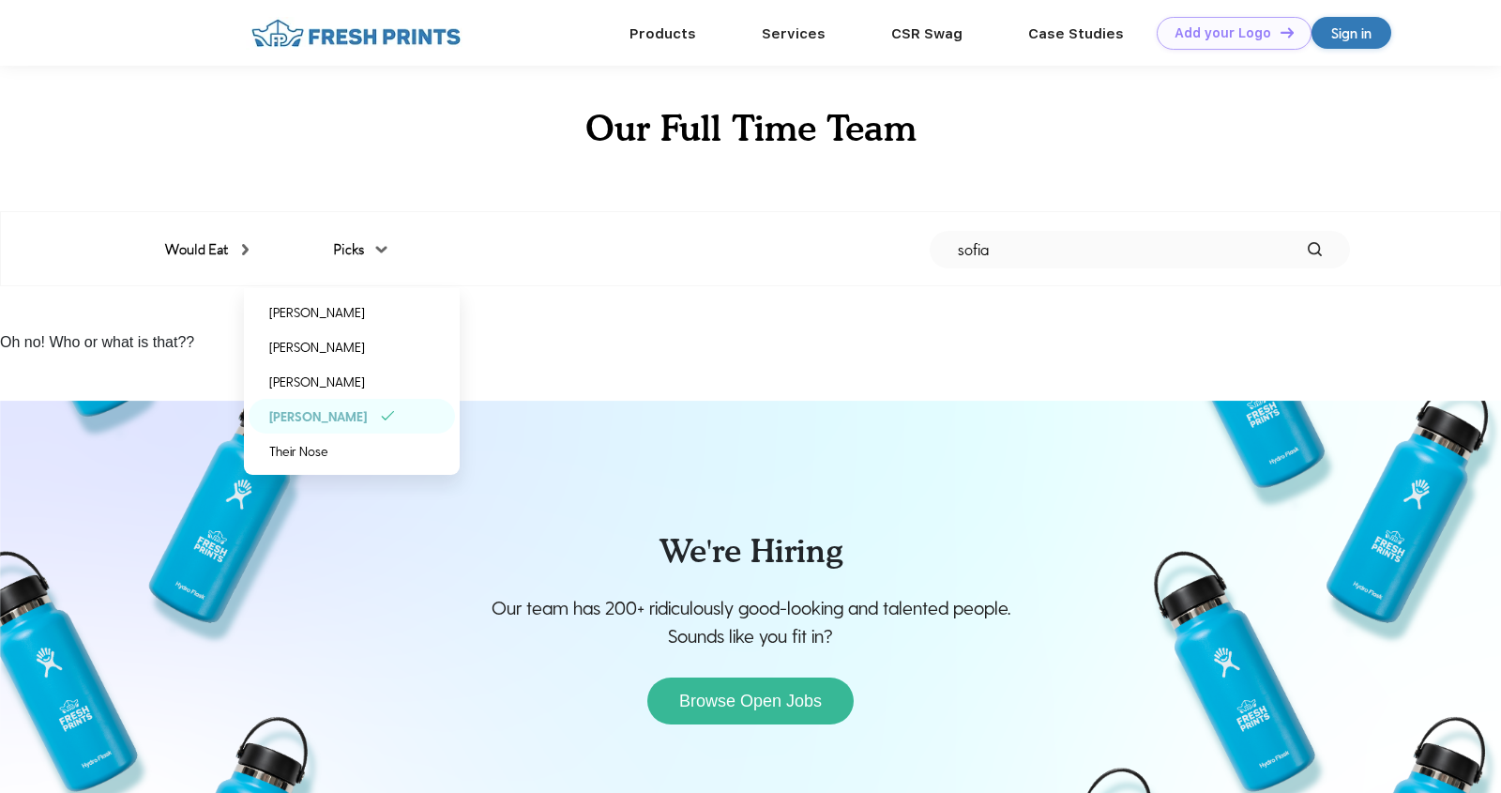
click at [622, 404] on img at bounding box center [750, 631] width 1501 height 460
drag, startPoint x: 336, startPoint y: 428, endPoint x: 330, endPoint y: 438, distance: 11.8
click at [336, 428] on div "[PERSON_NAME]" at bounding box center [352, 416] width 206 height 35
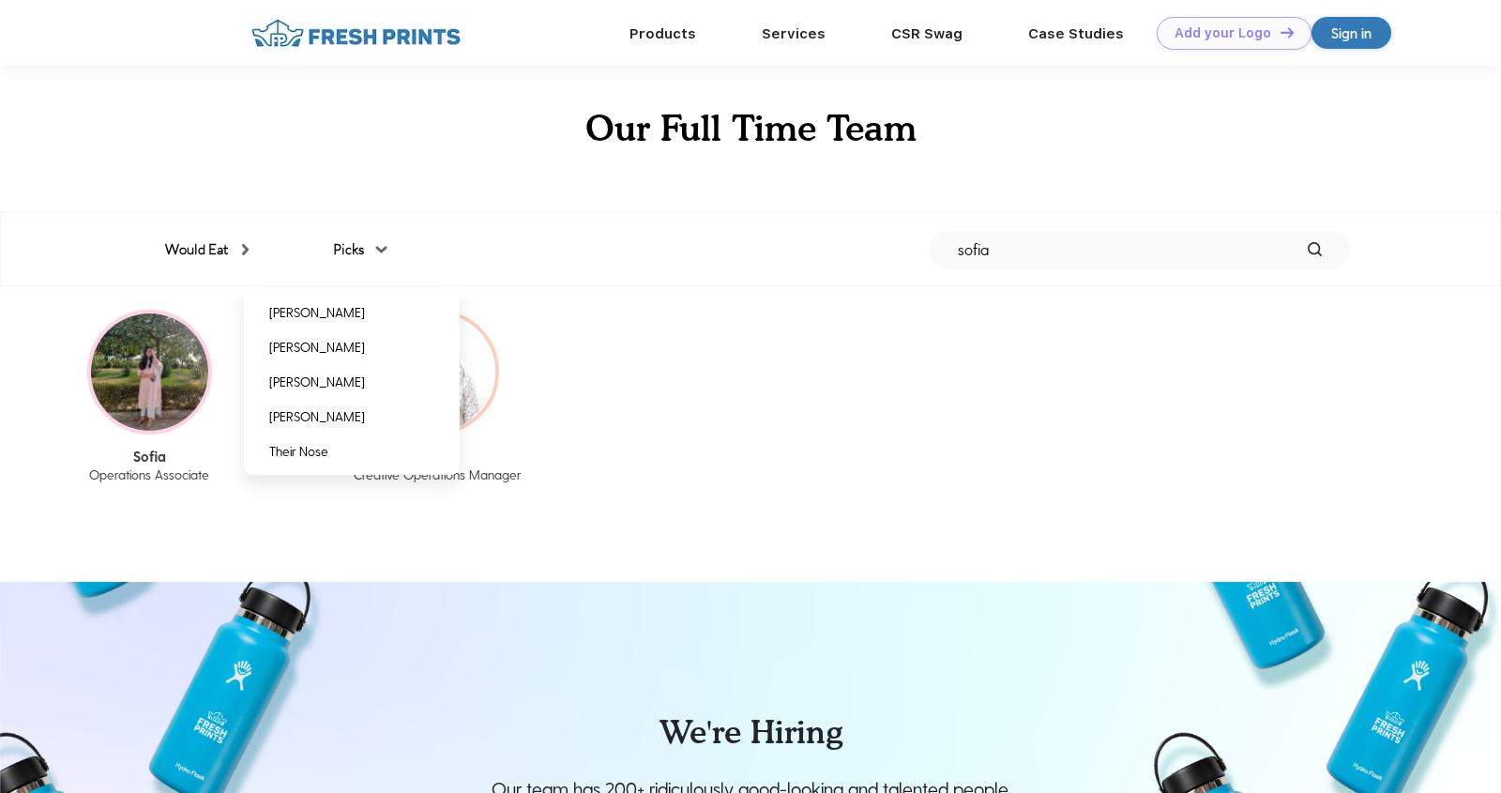
click at [321, 468] on div "[PERSON_NAME] [PERSON_NAME] [PERSON_NAME] [PERSON_NAME] Their Nose" at bounding box center [352, 381] width 216 height 187
click at [316, 460] on div "Their Nose" at bounding box center [298, 451] width 59 height 20
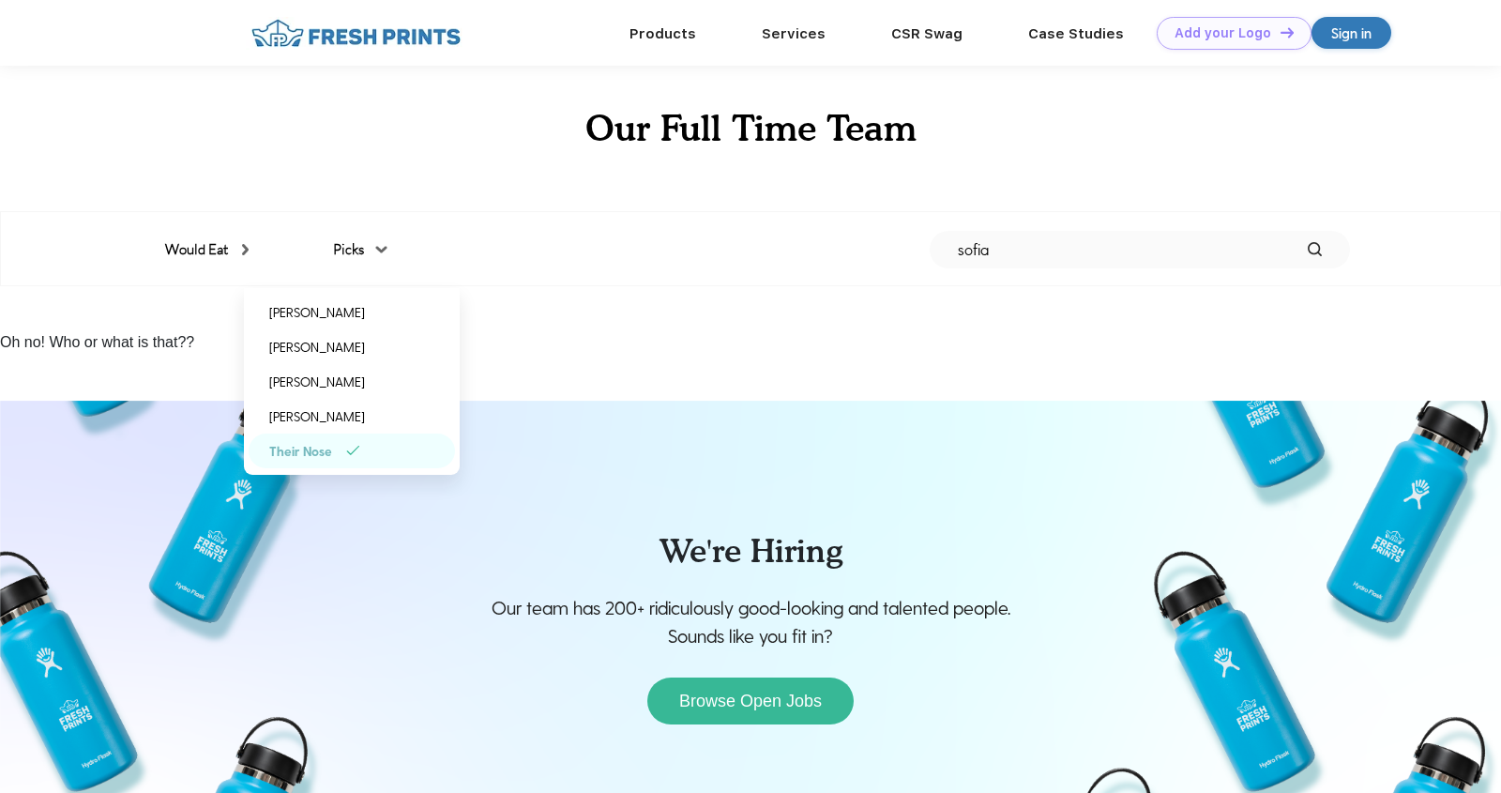
click at [557, 307] on div "Oh no! Who or what is that??" at bounding box center [750, 320] width 1501 height 68
click at [956, 282] on div "Would Eat Peanut butter & pickle sandwich Salami & grapes Oreos dipped in orang…" at bounding box center [750, 249] width 1199 height 75
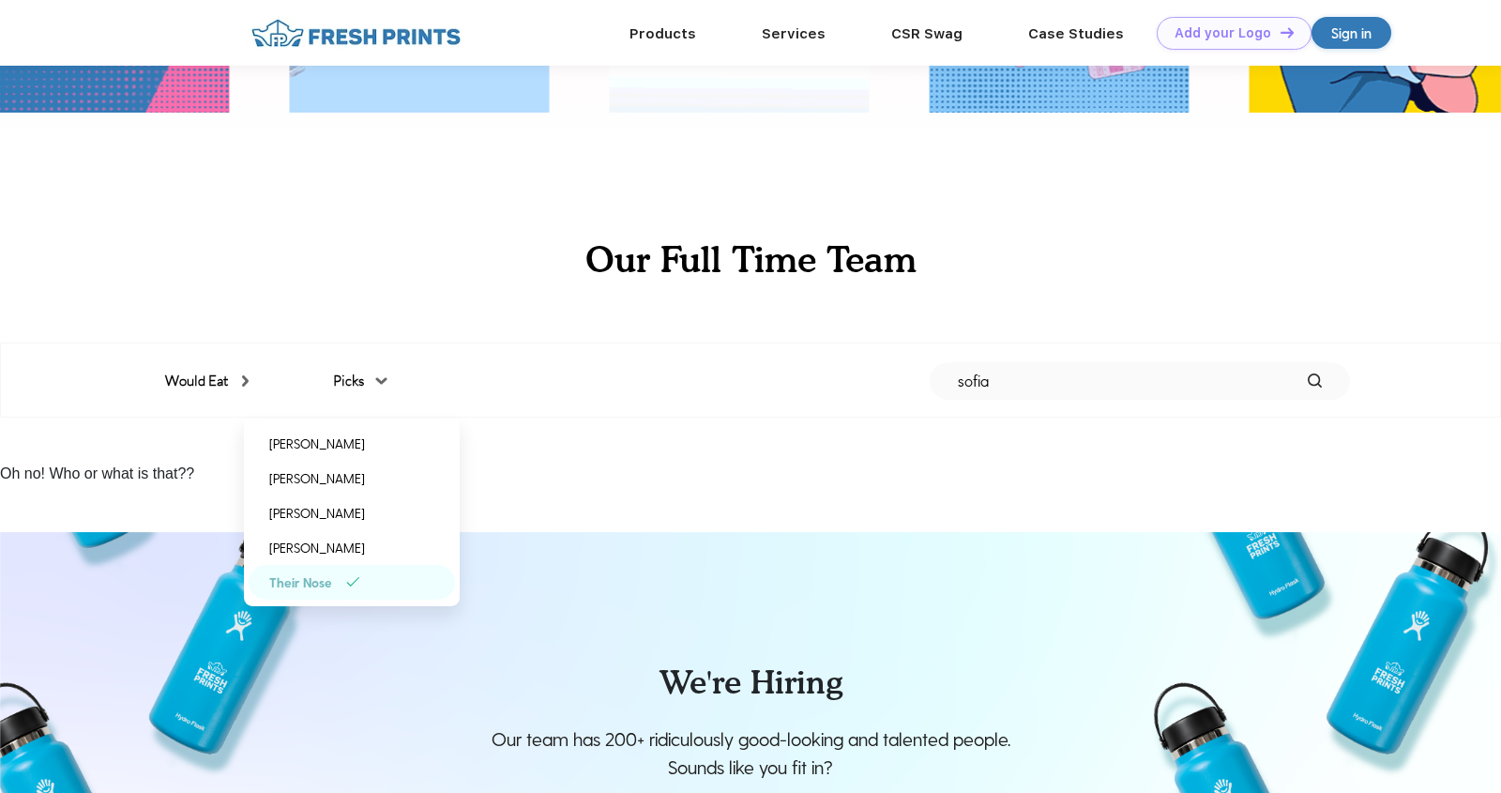
scroll to position [1856, 0]
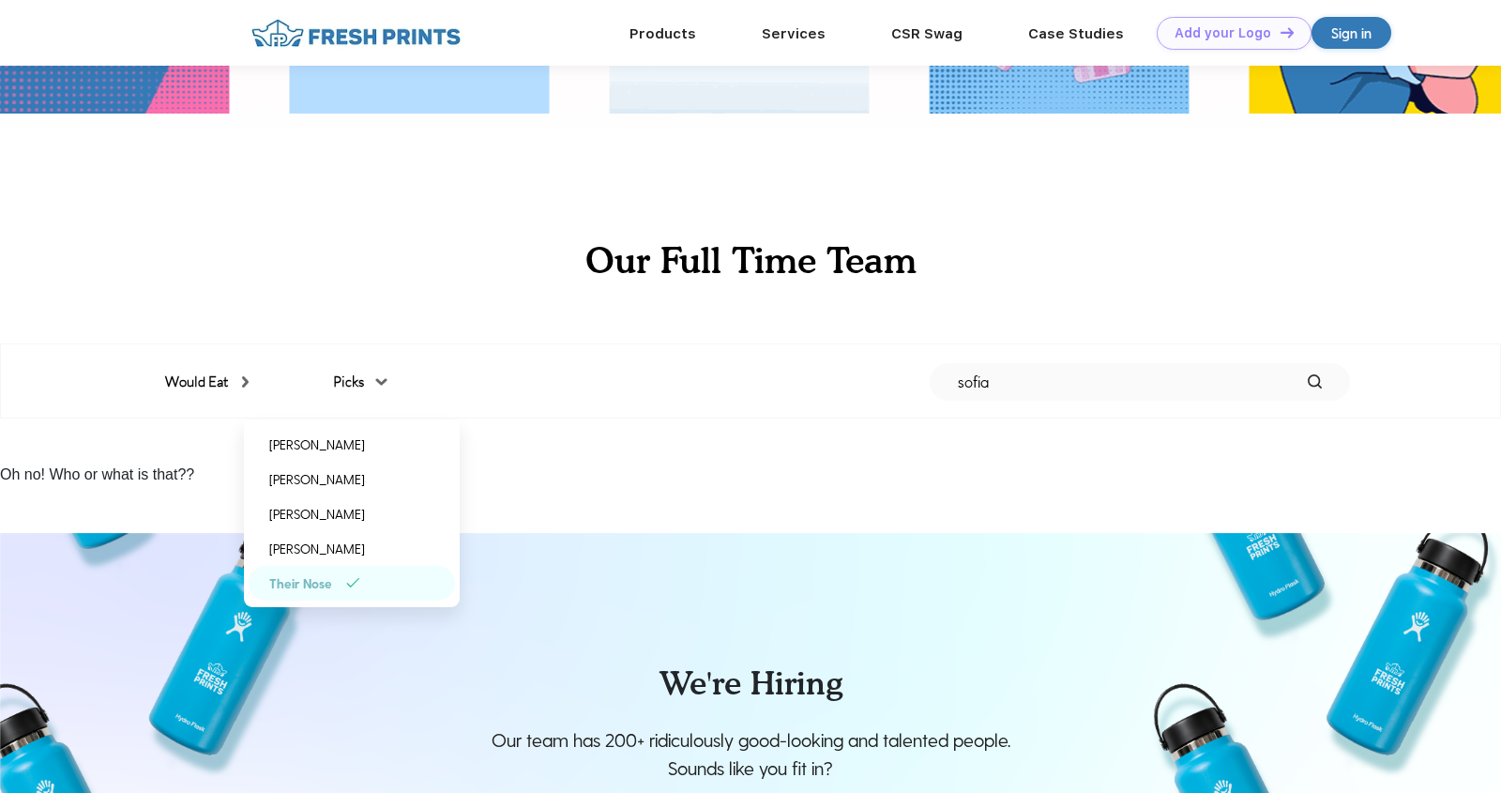
click at [365, 593] on div "Their Nose" at bounding box center [352, 583] width 206 height 35
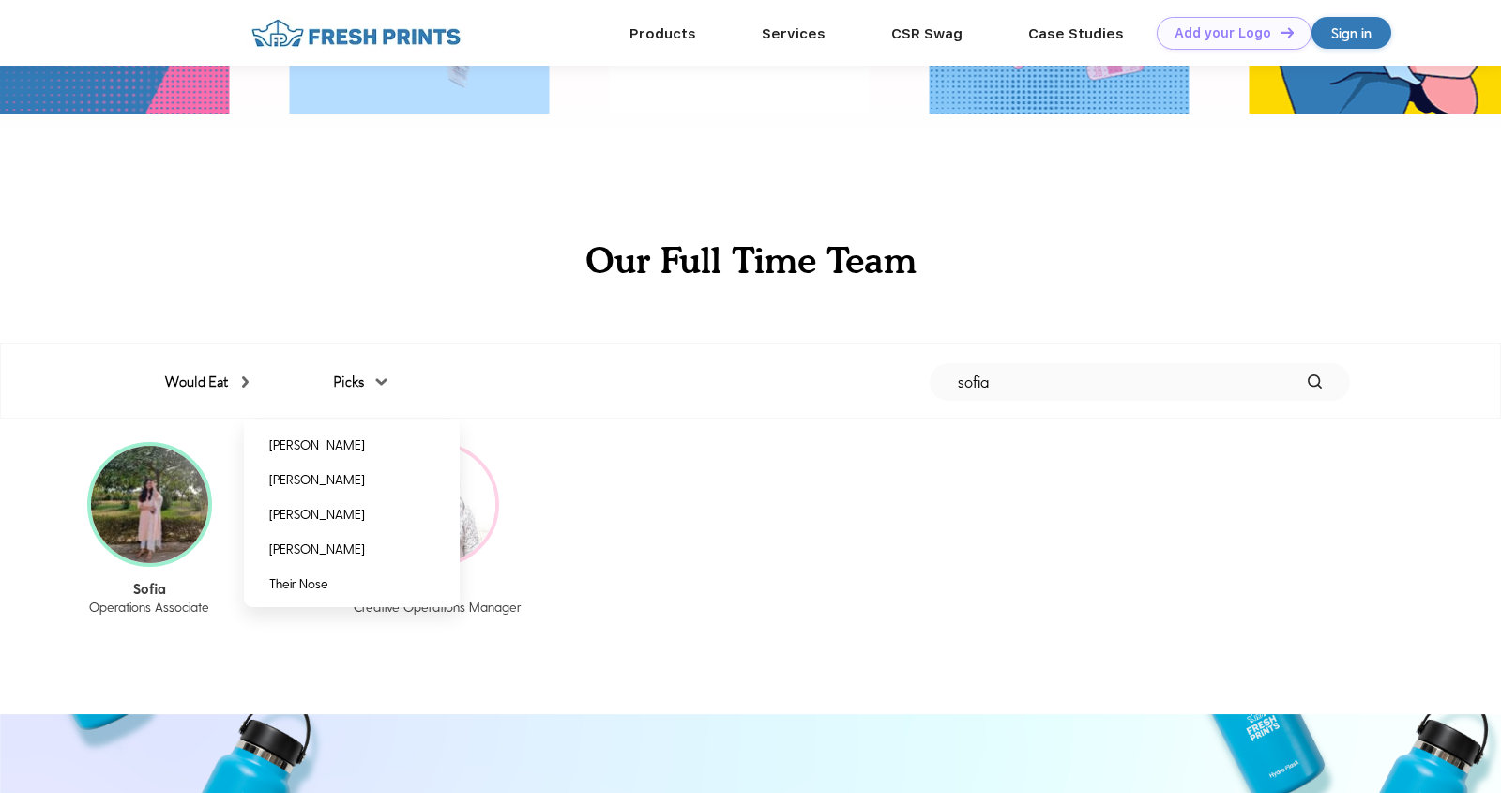
click at [202, 387] on div "Would Eat" at bounding box center [206, 383] width 83 height 22
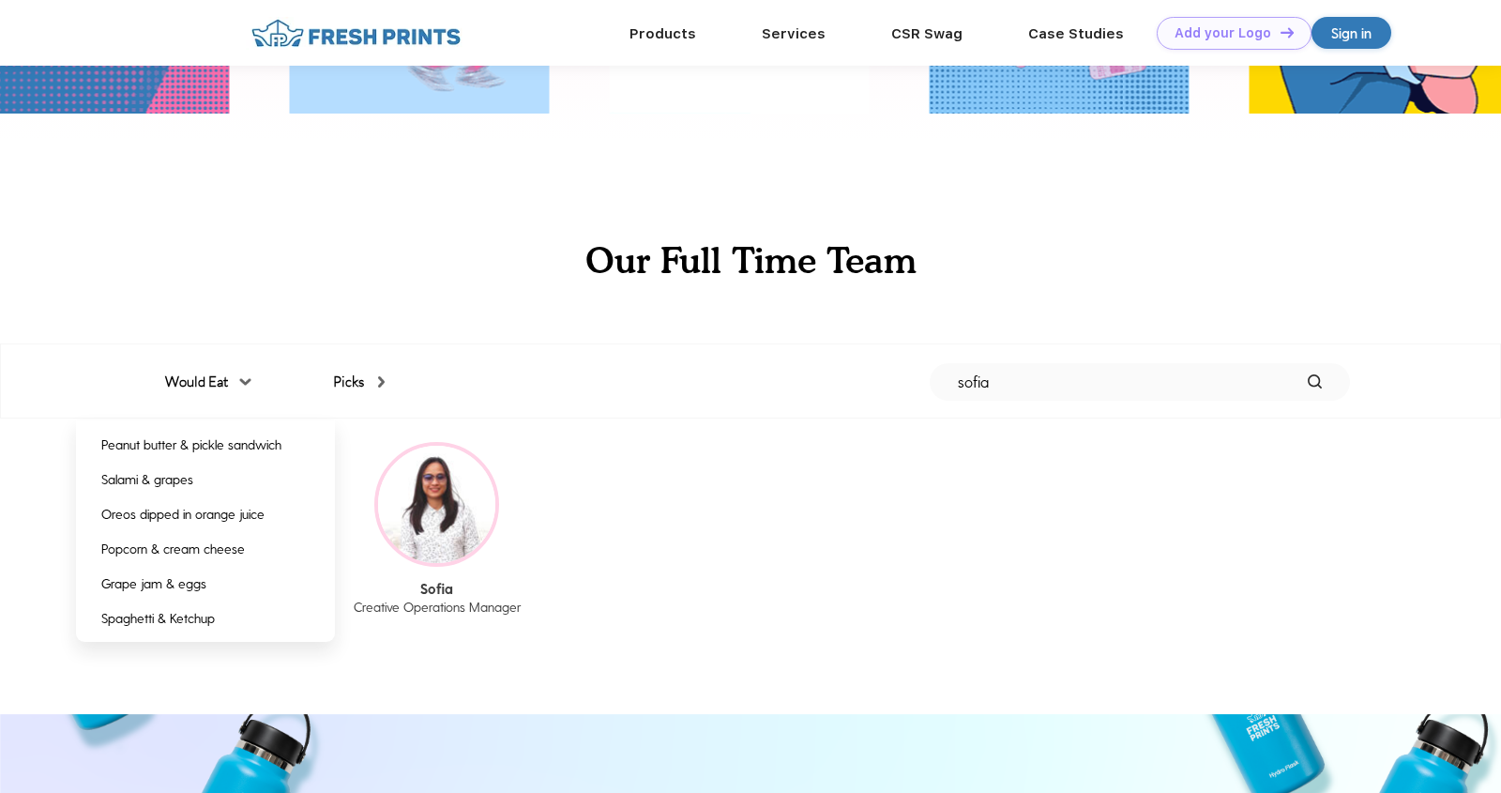
click at [623, 509] on div "Sofia Operations Associate Sofia Creative Operations Manager" at bounding box center [750, 542] width 1501 height 249
click at [1038, 387] on input "sofia" at bounding box center [1140, 382] width 420 height 38
click at [1037, 387] on input "sofia" at bounding box center [1140, 382] width 420 height 38
type input "[DEMOGRAPHIC_DATA]"
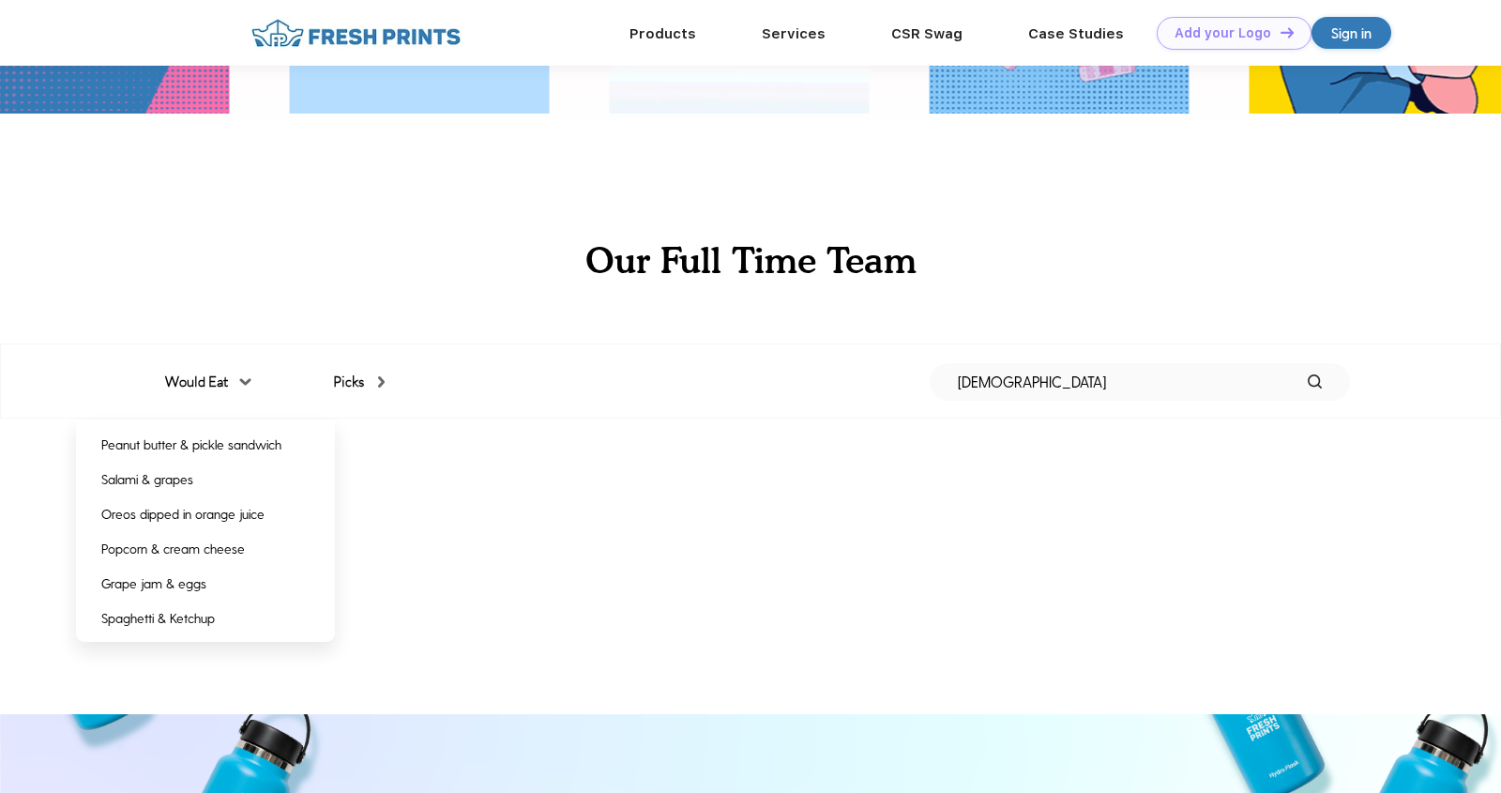
click at [376, 390] on div "Picks" at bounding box center [359, 383] width 52 height 22
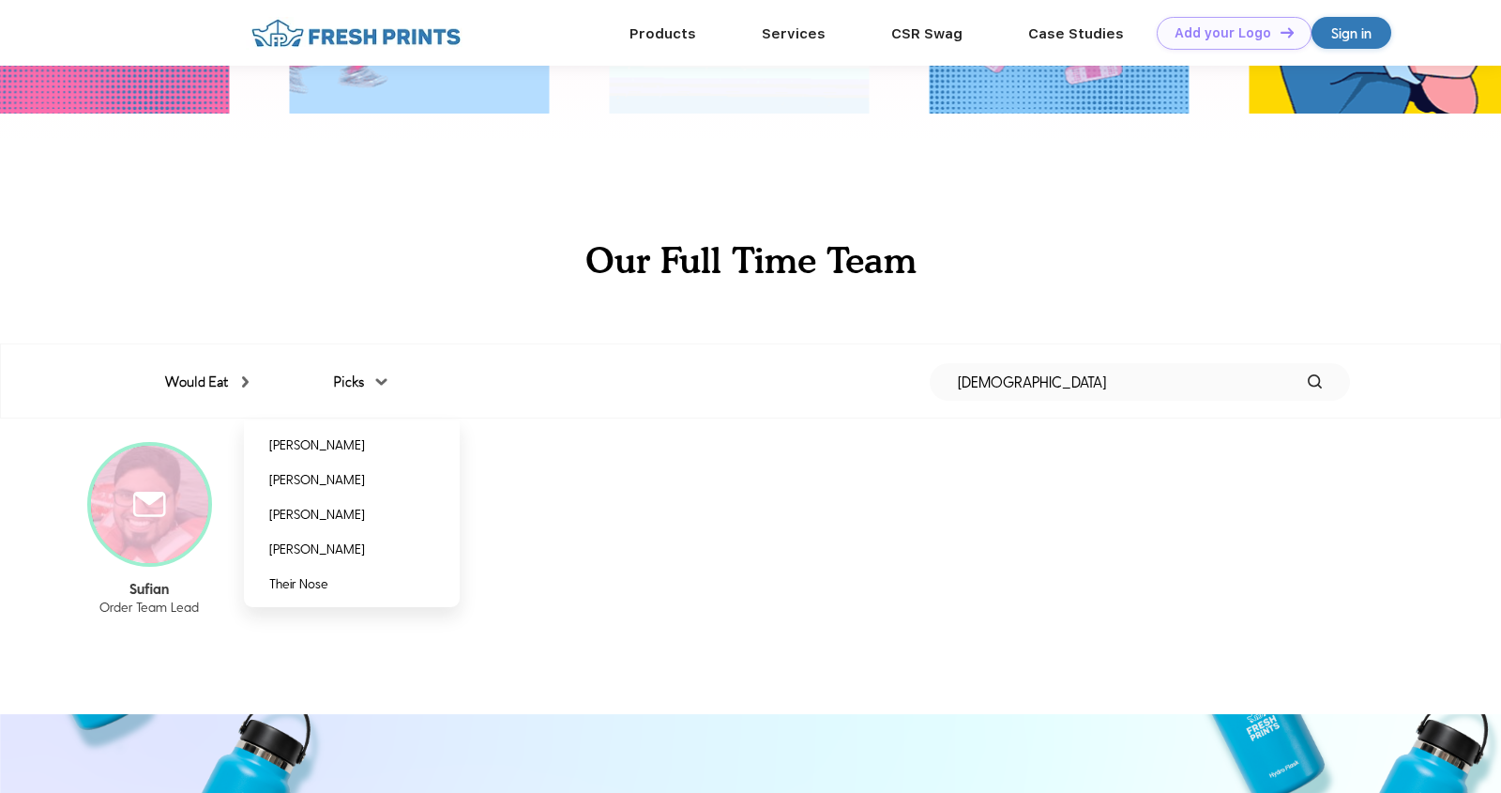
click at [136, 496] on img at bounding box center [149, 504] width 33 height 25
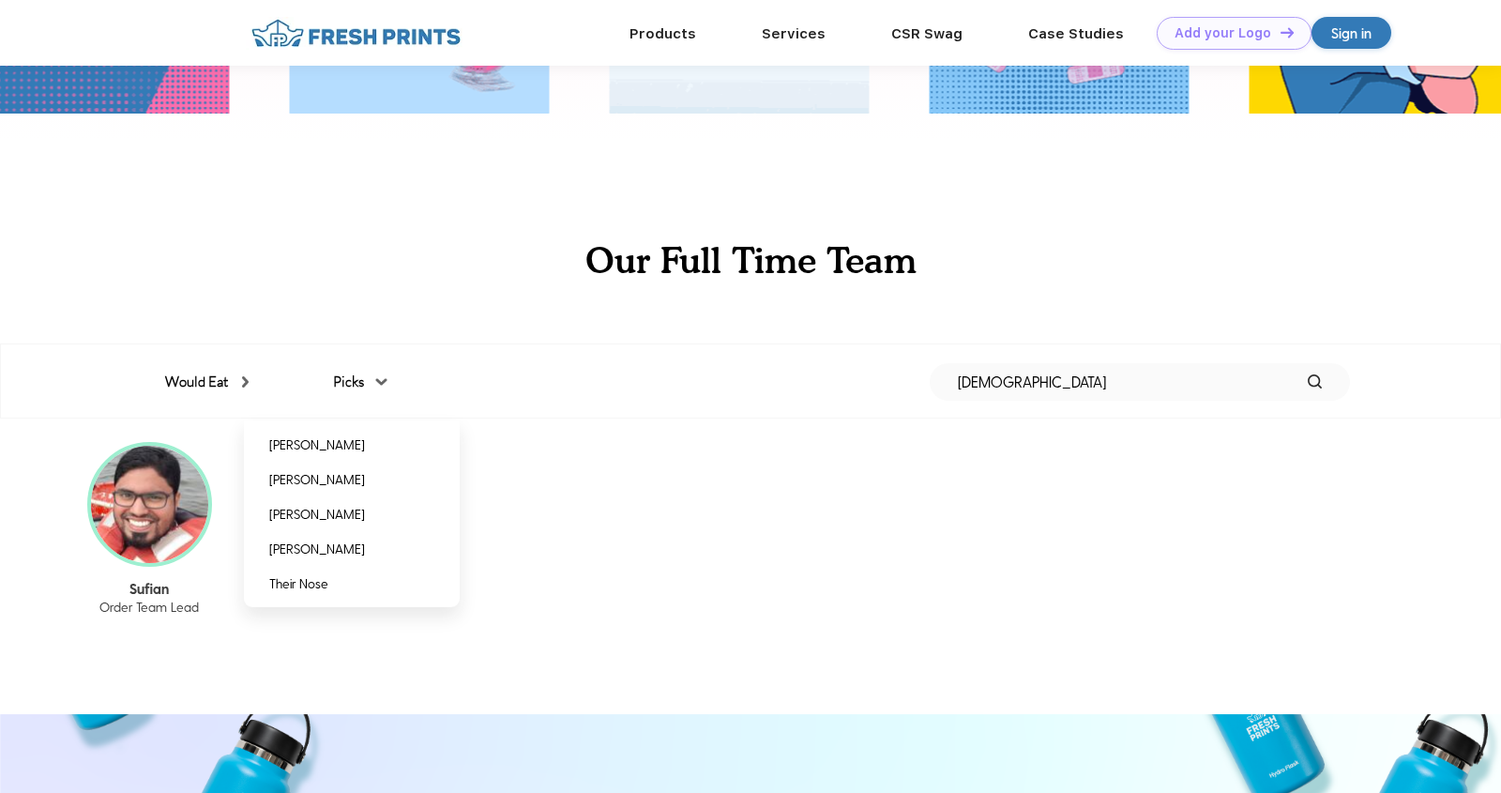
click at [129, 606] on p "Order Team Lead" at bounding box center [149, 607] width 195 height 16
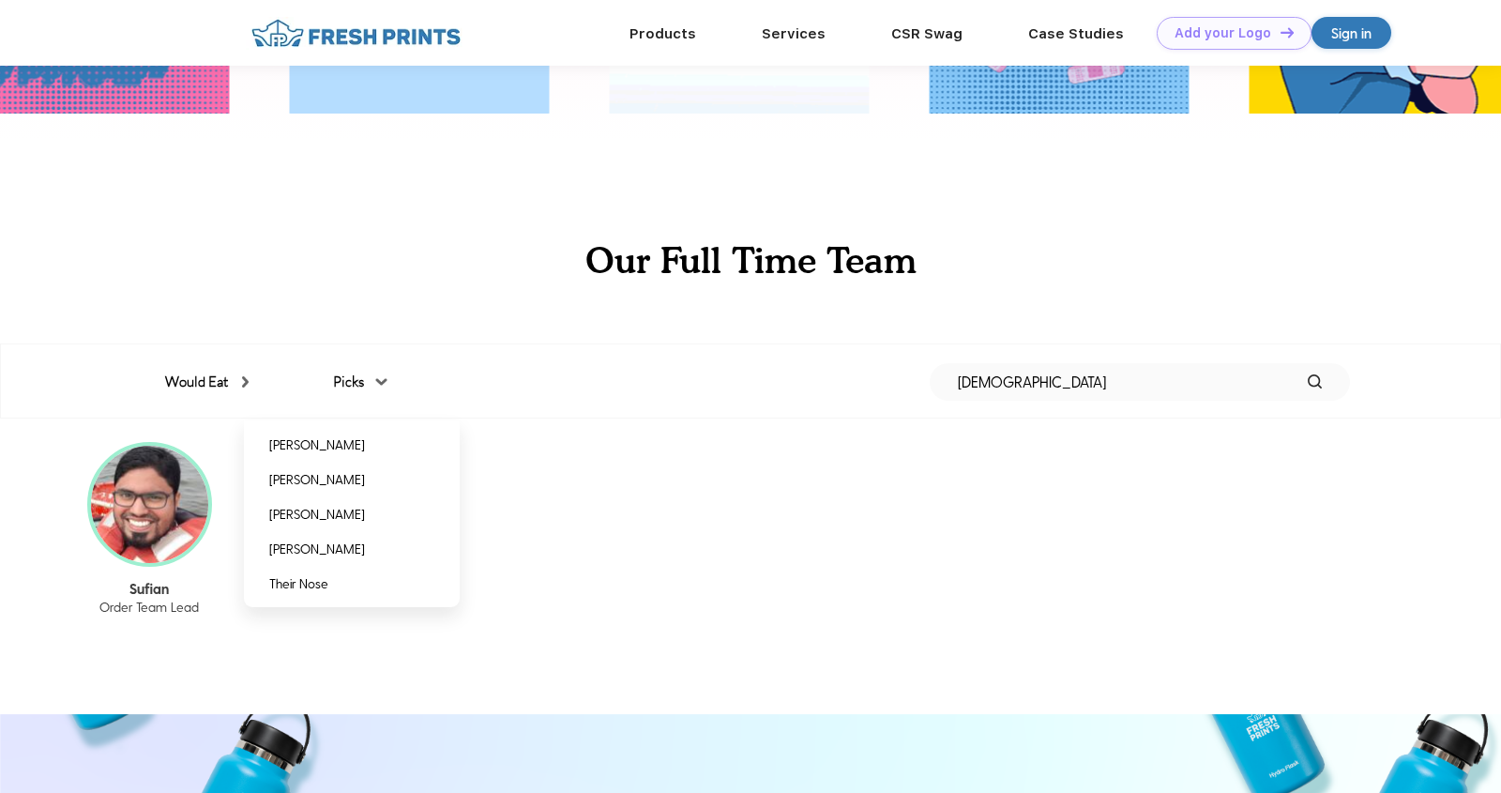
click at [143, 587] on p "Sufian" at bounding box center [149, 588] width 195 height 17
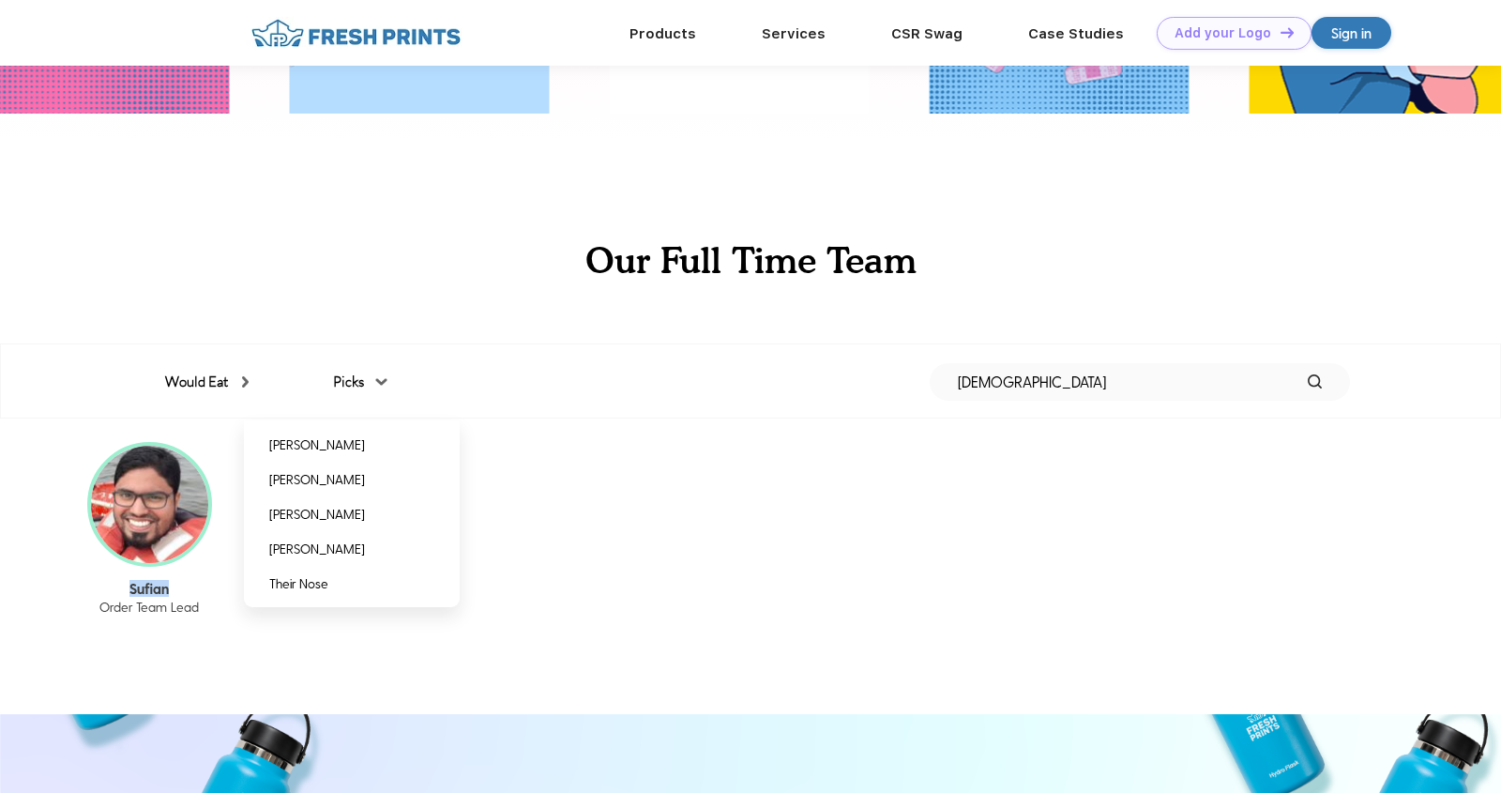
click at [143, 587] on p "Sufian" at bounding box center [149, 588] width 195 height 17
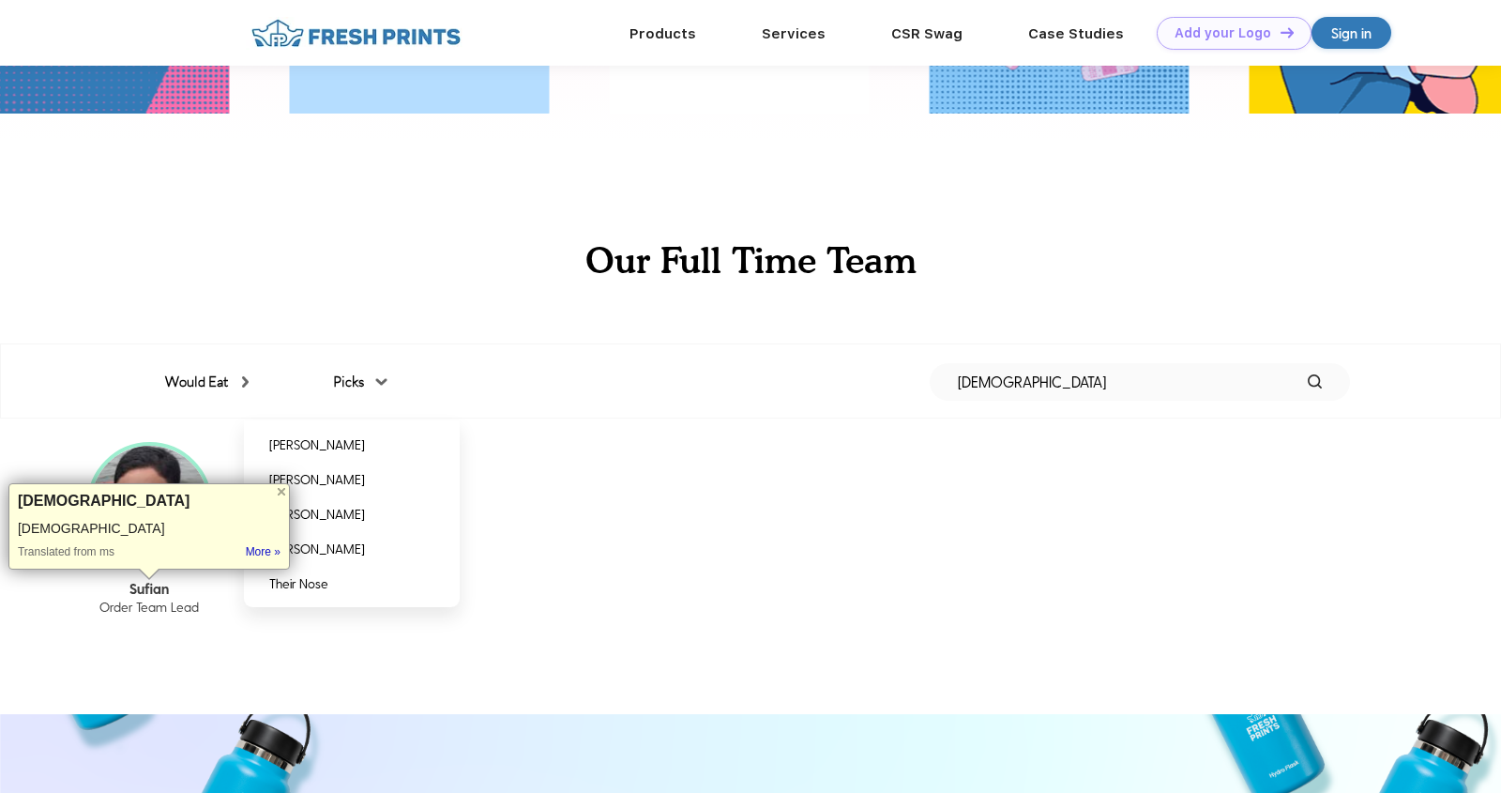
click at [297, 646] on div "Sufian Order Team Lead" at bounding box center [750, 542] width 1501 height 249
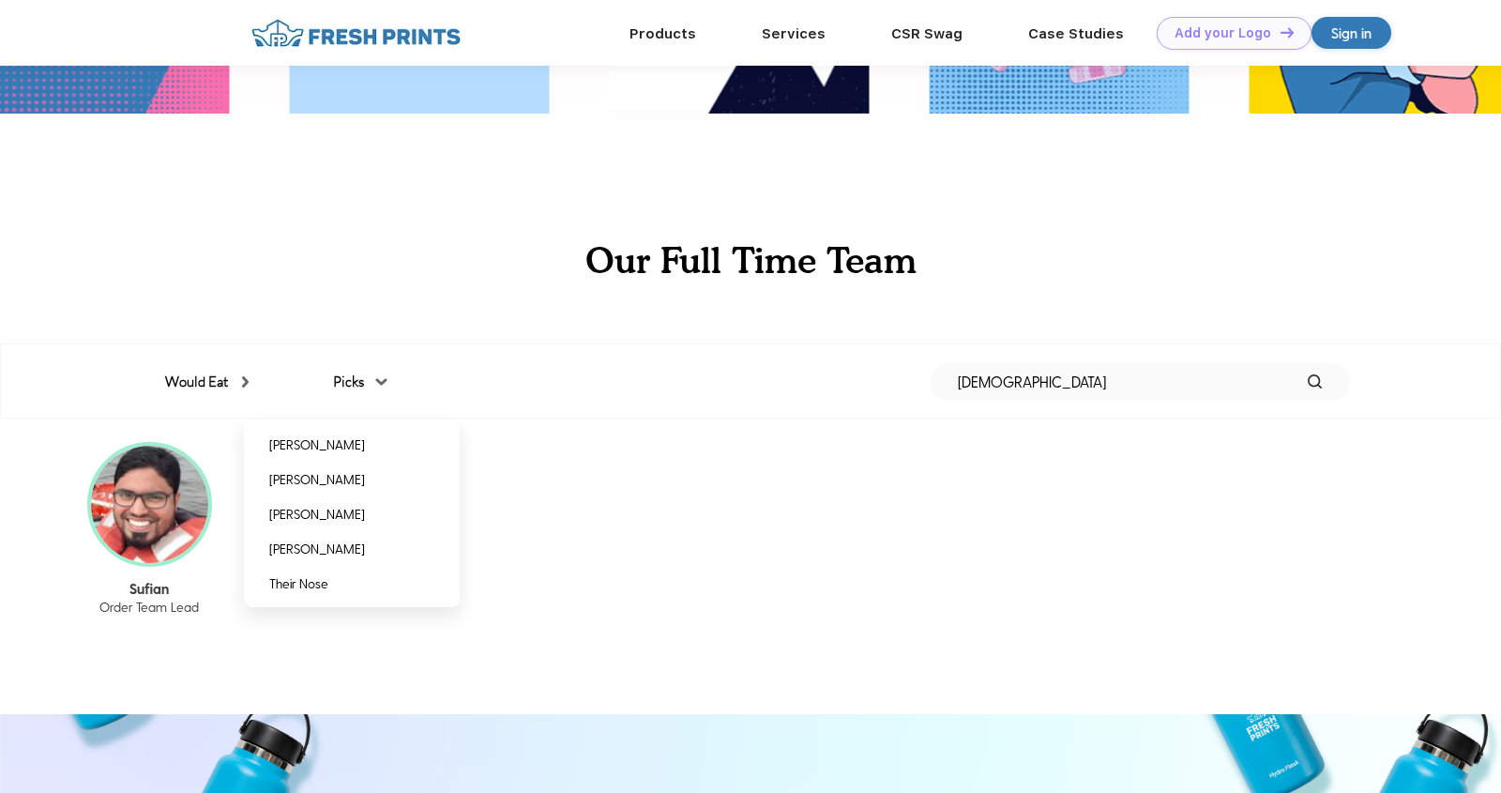
click at [389, 373] on div "Picks [PERSON_NAME] [PERSON_NAME] [PERSON_NAME] [PERSON_NAME] Their Nose" at bounding box center [331, 383] width 136 height 22
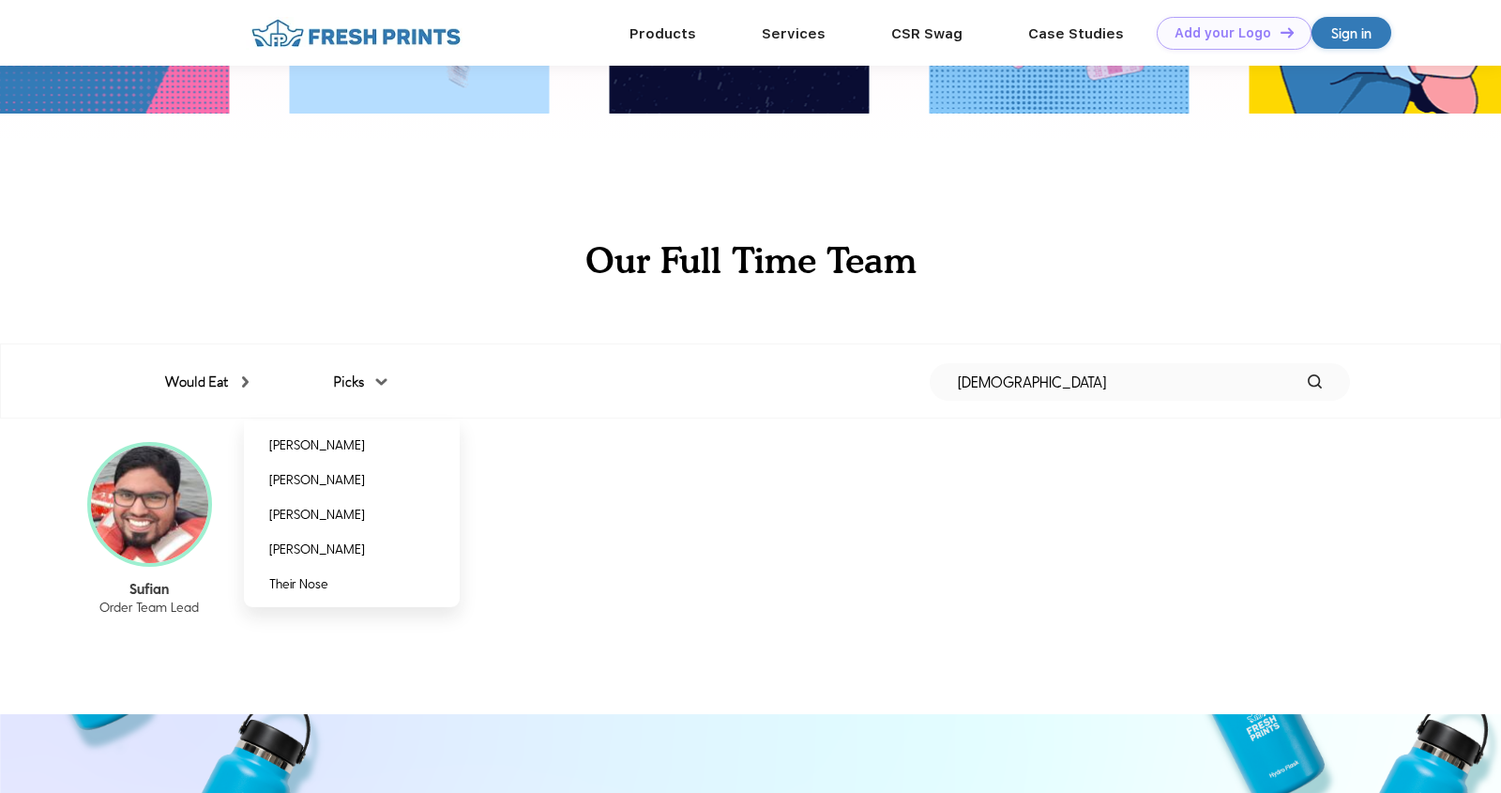
click at [393, 382] on div "Picks [PERSON_NAME] [PERSON_NAME] [PERSON_NAME] [PERSON_NAME] Their Nose" at bounding box center [331, 383] width 136 height 22
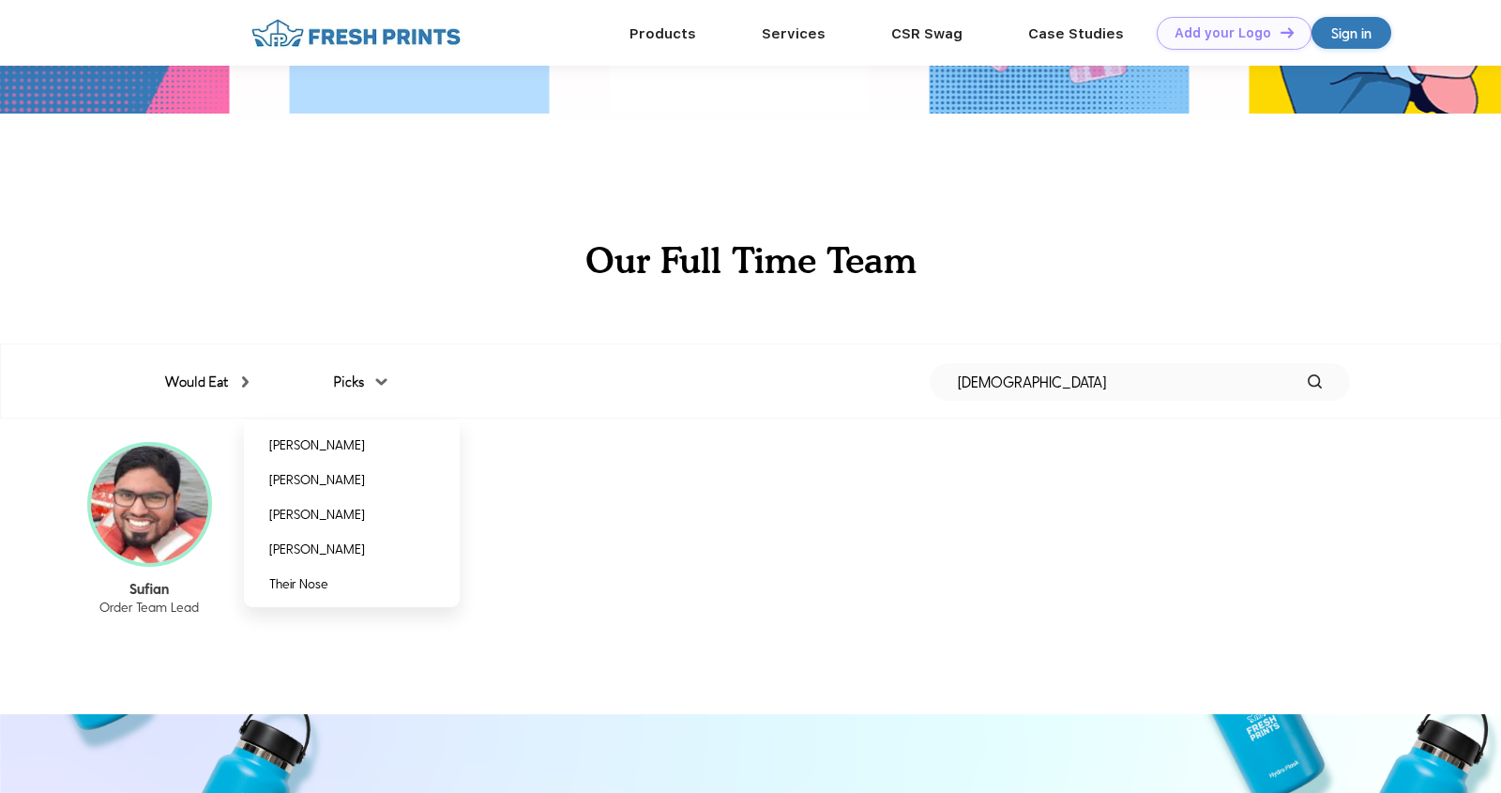
click at [387, 382] on img at bounding box center [380, 381] width 11 height 7
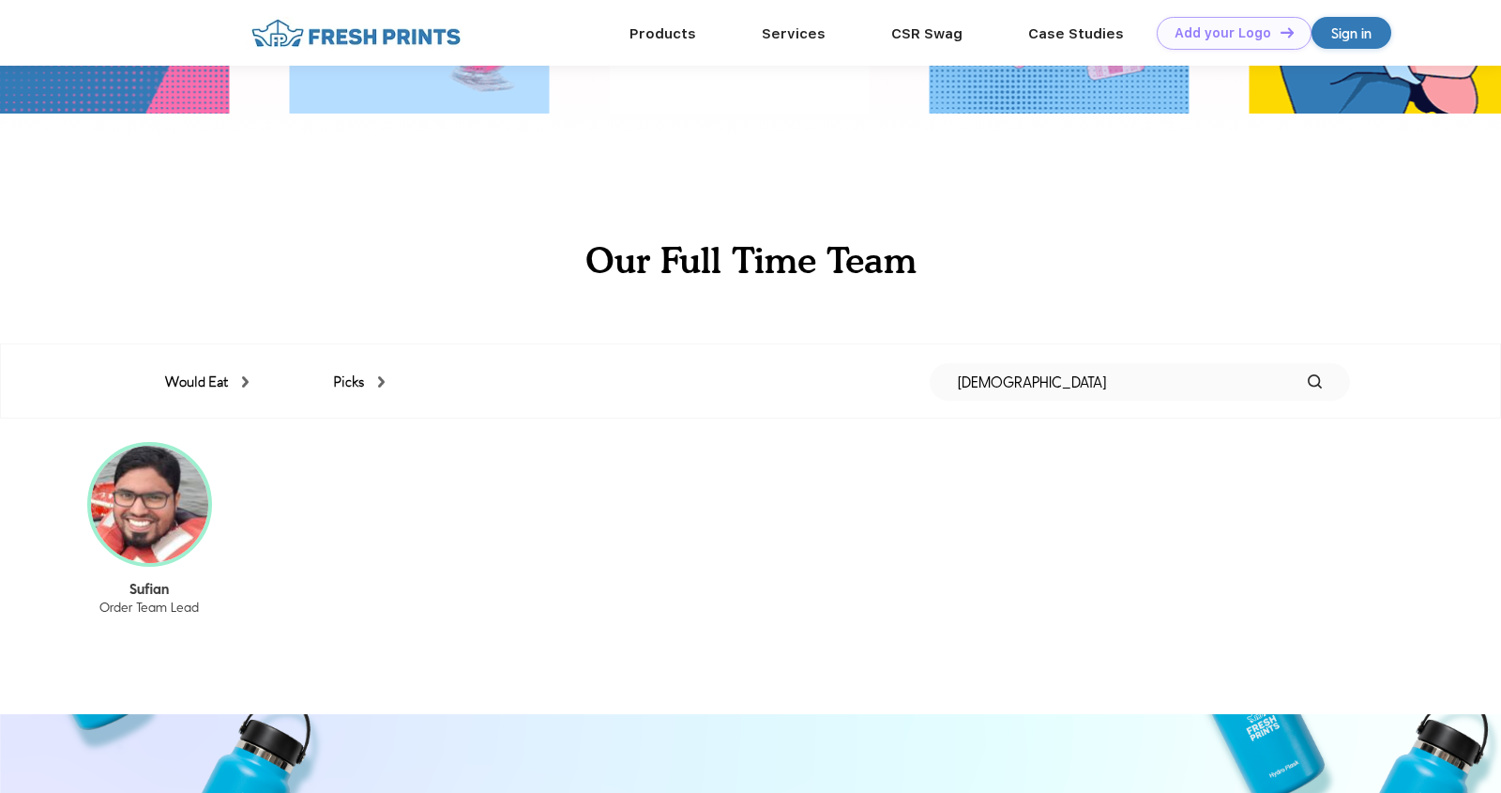
click at [144, 588] on p "Sufian" at bounding box center [149, 588] width 195 height 17
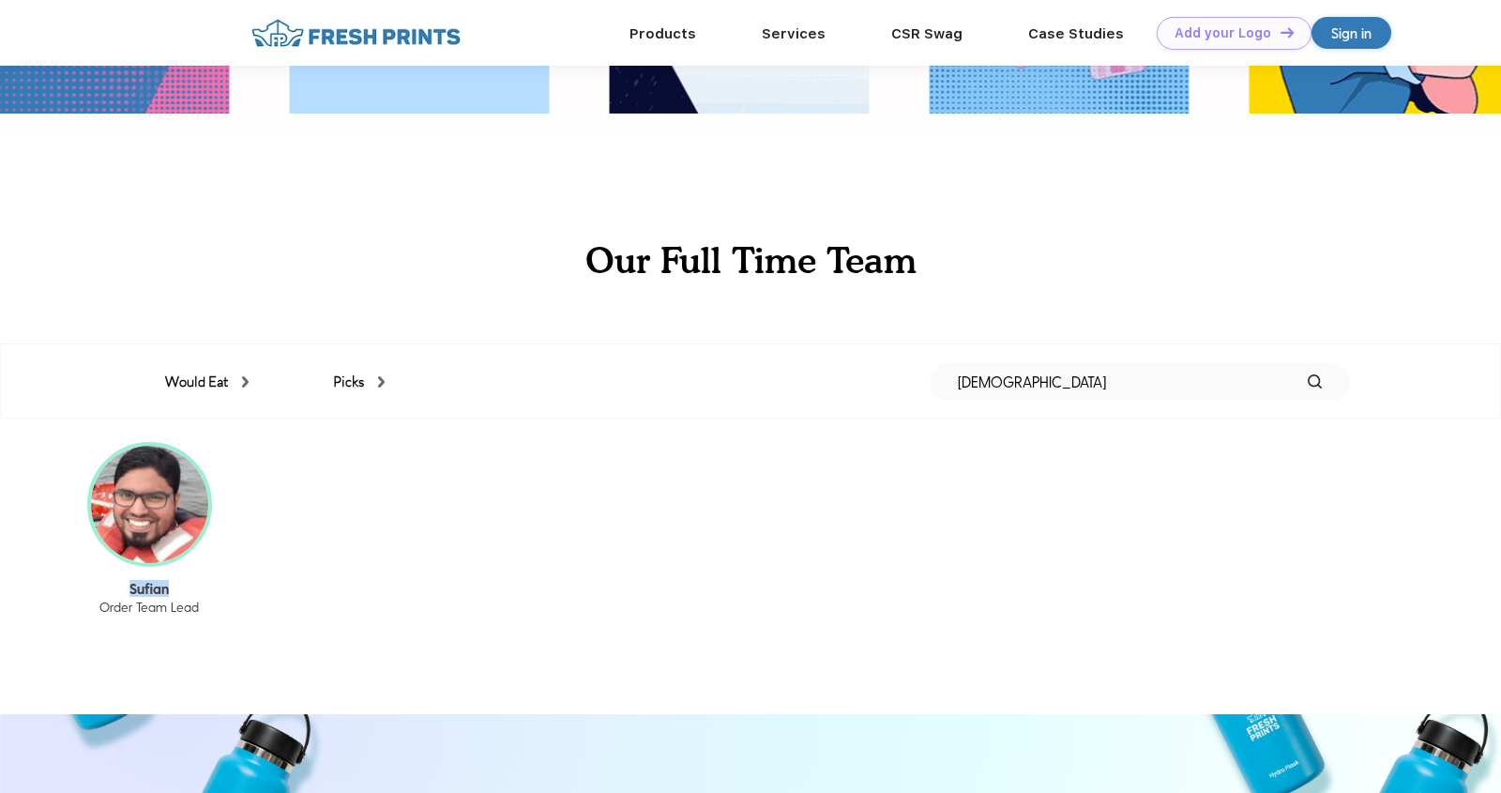
click at [144, 588] on p "Sufian" at bounding box center [149, 588] width 195 height 17
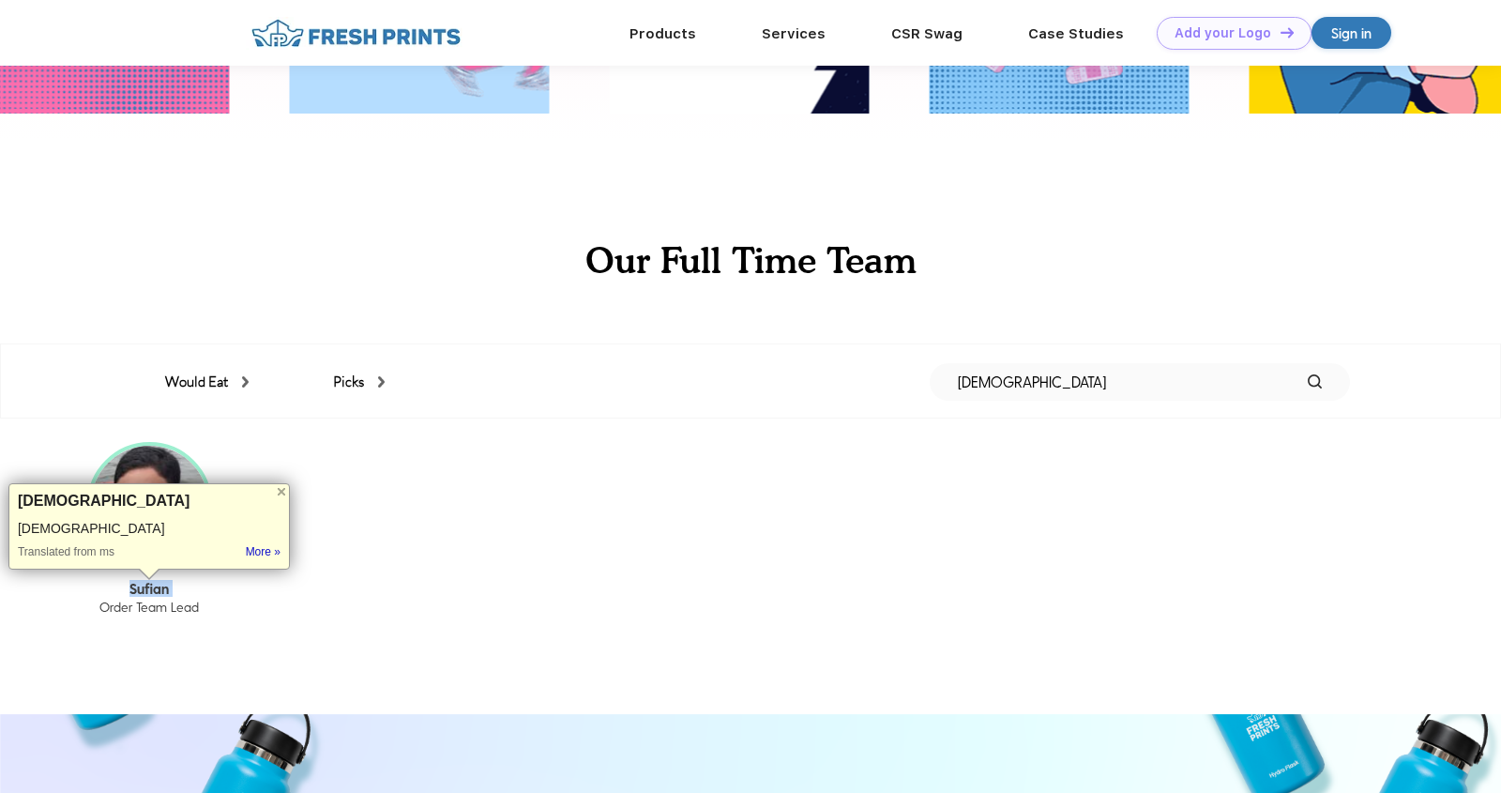
click at [144, 588] on p "Sufian" at bounding box center [149, 588] width 195 height 17
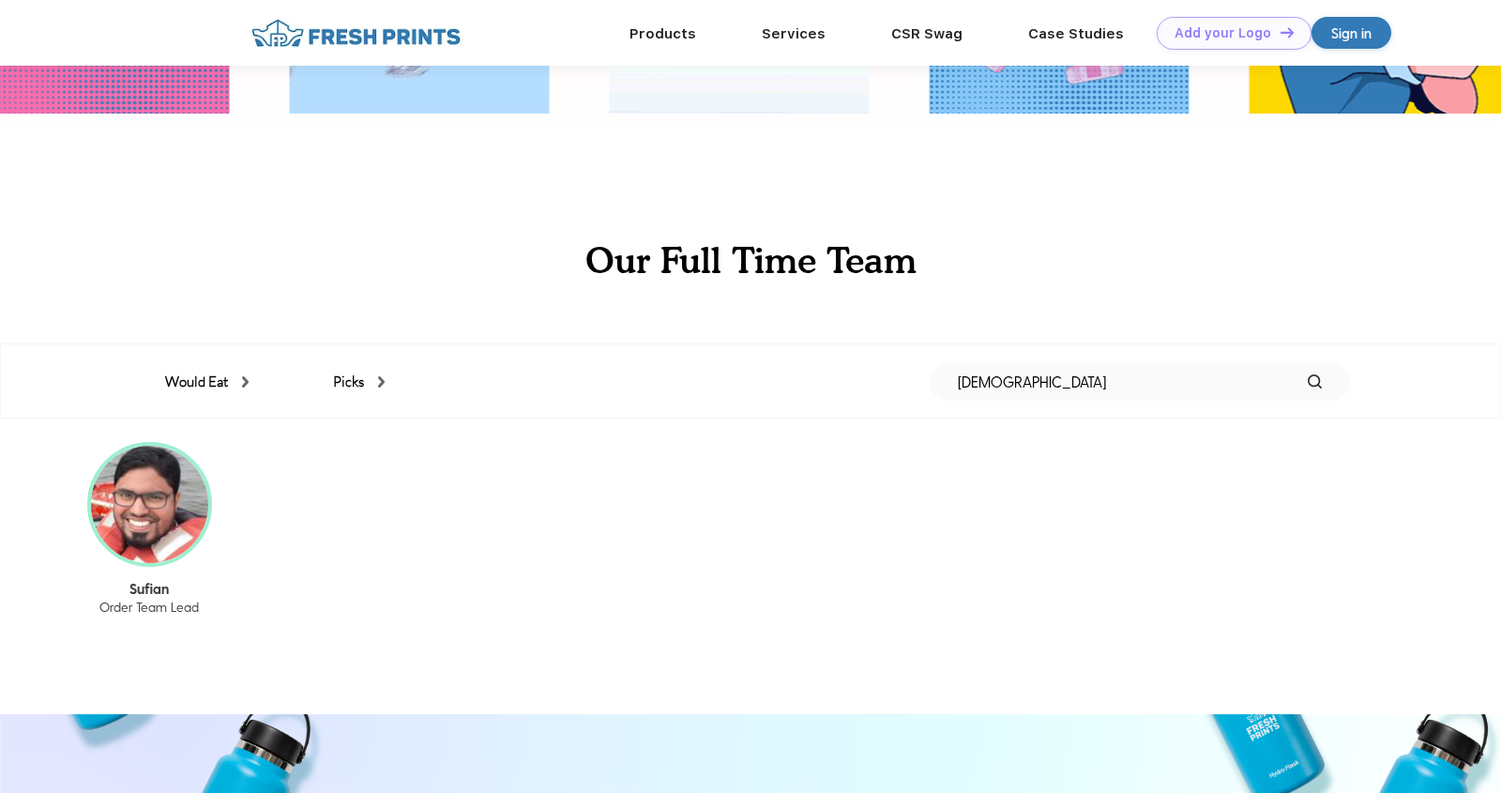
click at [108, 623] on div "Sufian Order Team Lead" at bounding box center [149, 539] width 195 height 195
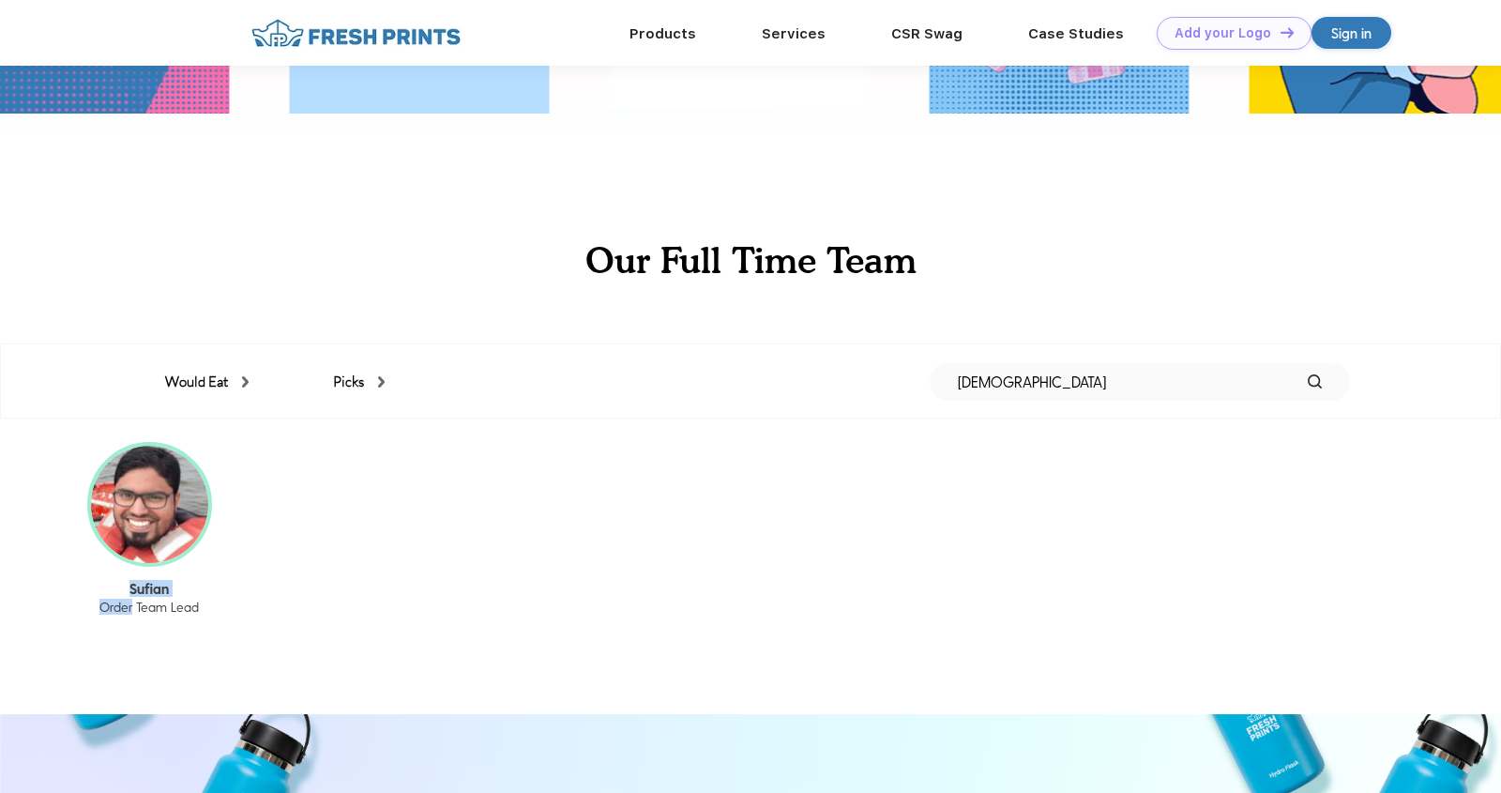
drag, startPoint x: 123, startPoint y: 547, endPoint x: 318, endPoint y: 572, distance: 196.8
click at [139, 610] on div "Sufian Order Team Lead" at bounding box center [149, 539] width 195 height 195
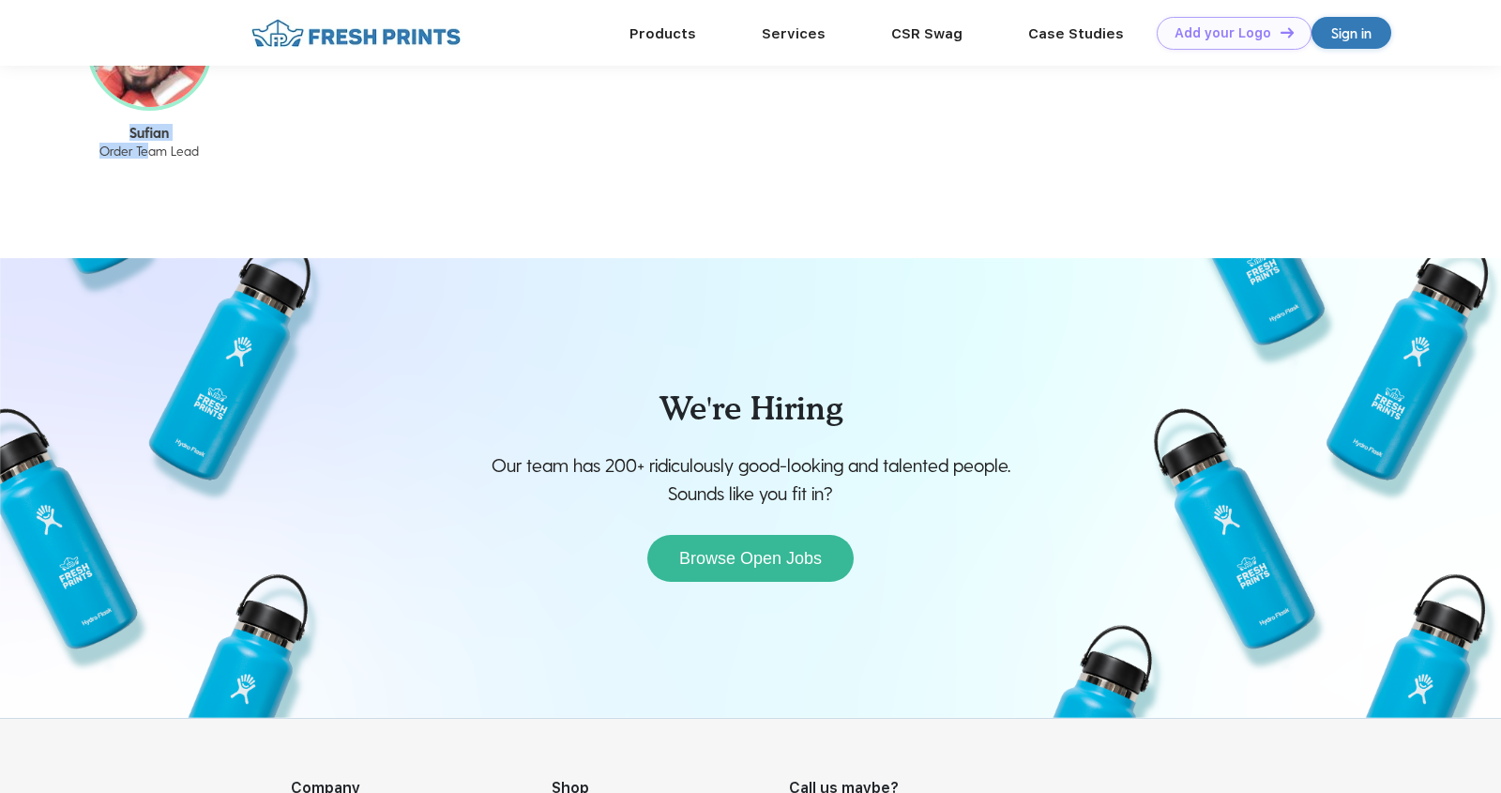
scroll to position [2588, 0]
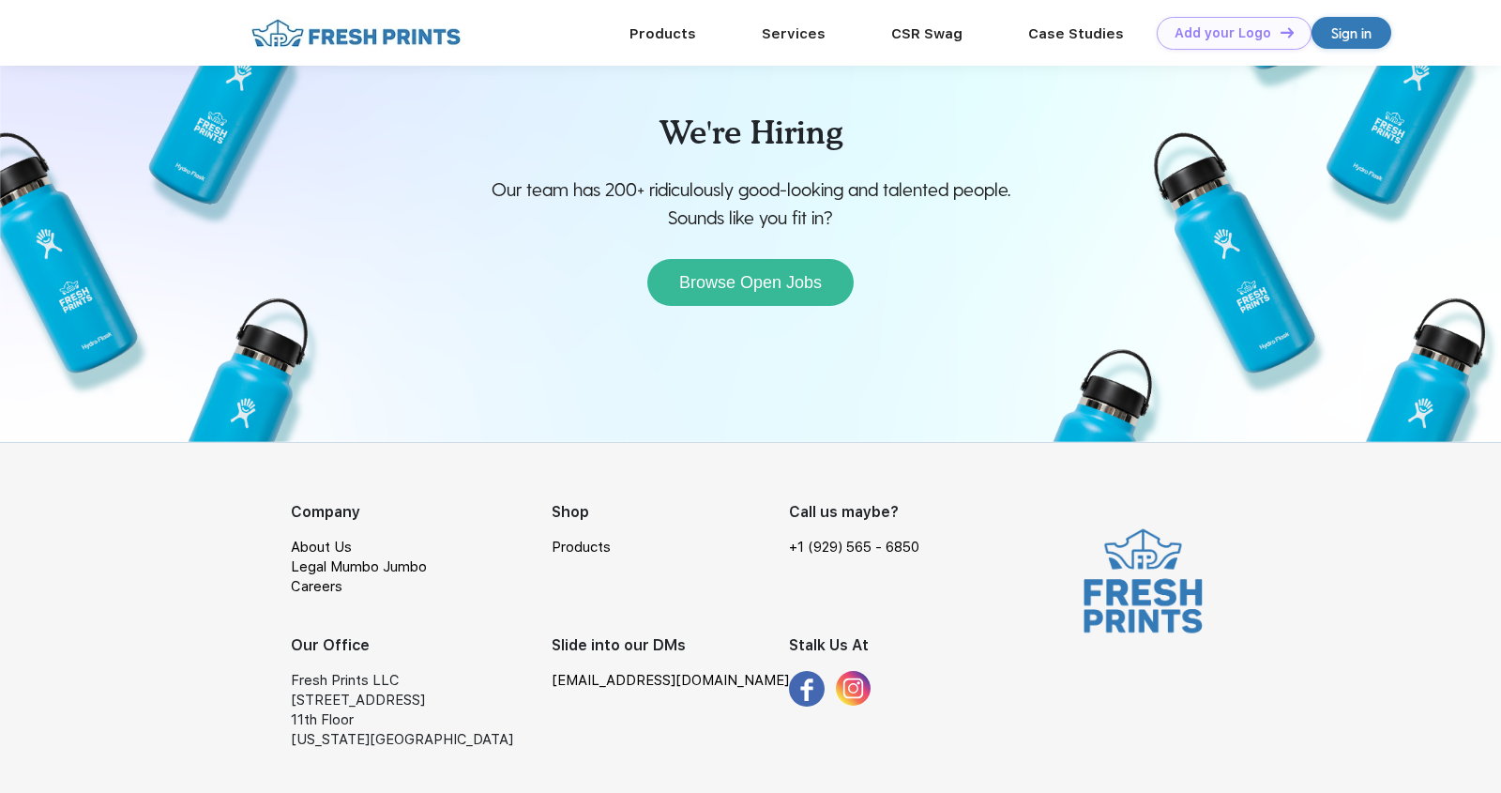
click at [333, 584] on link "Careers" at bounding box center [317, 586] width 52 height 17
